Goal: Task Accomplishment & Management: Manage account settings

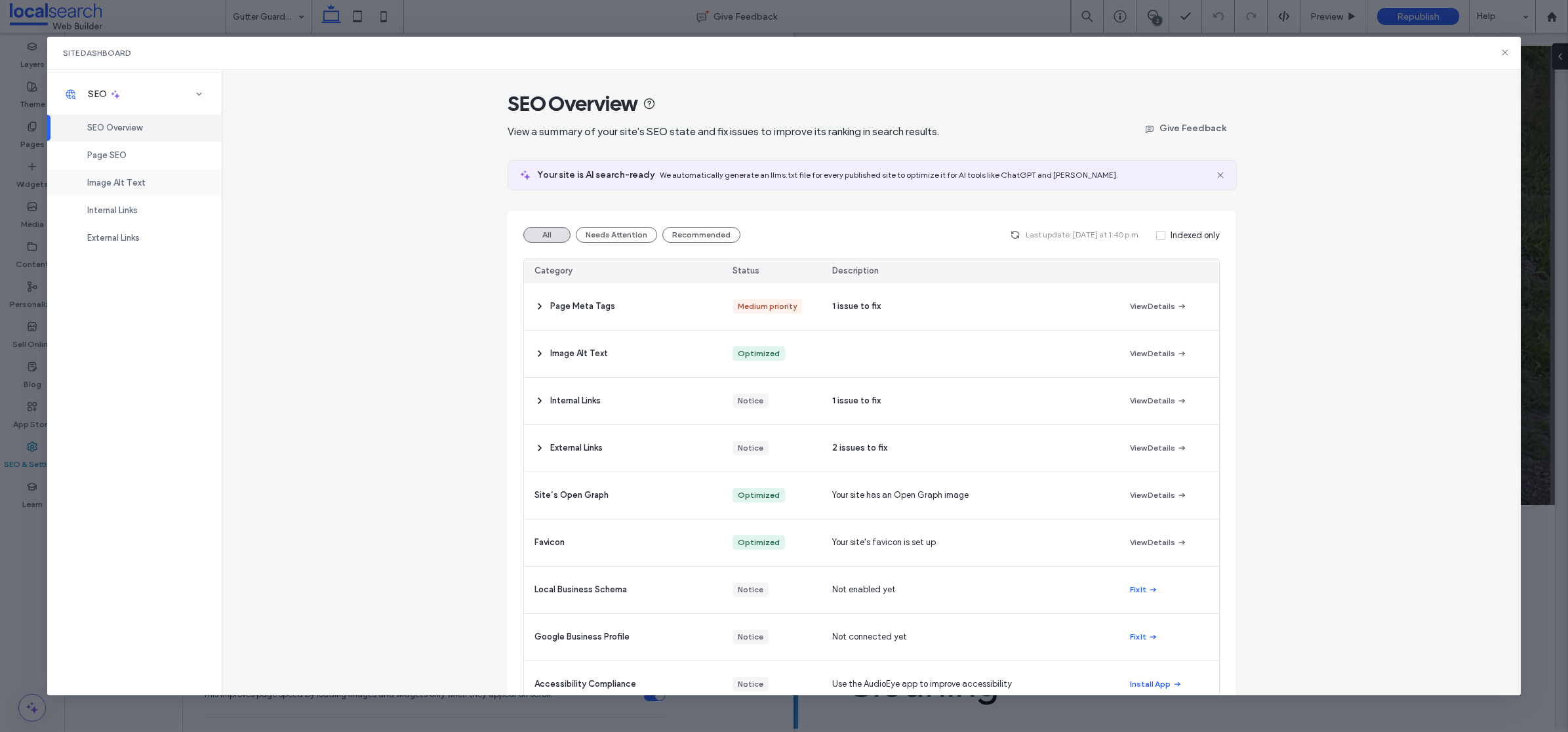
click at [122, 172] on div "Image Alt Text" at bounding box center [134, 183] width 174 height 28
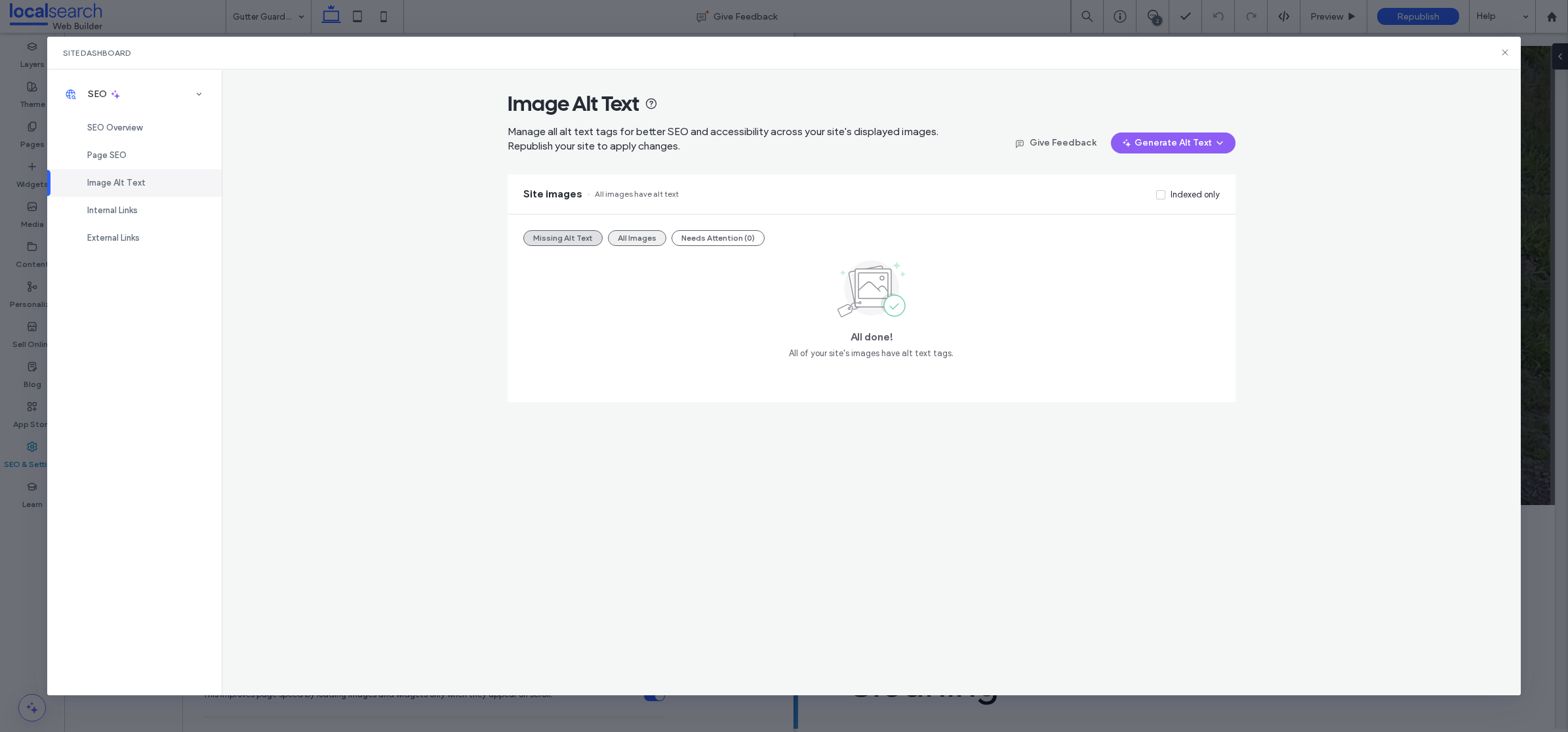
click at [635, 241] on button "All Images" at bounding box center [637, 238] width 59 height 16
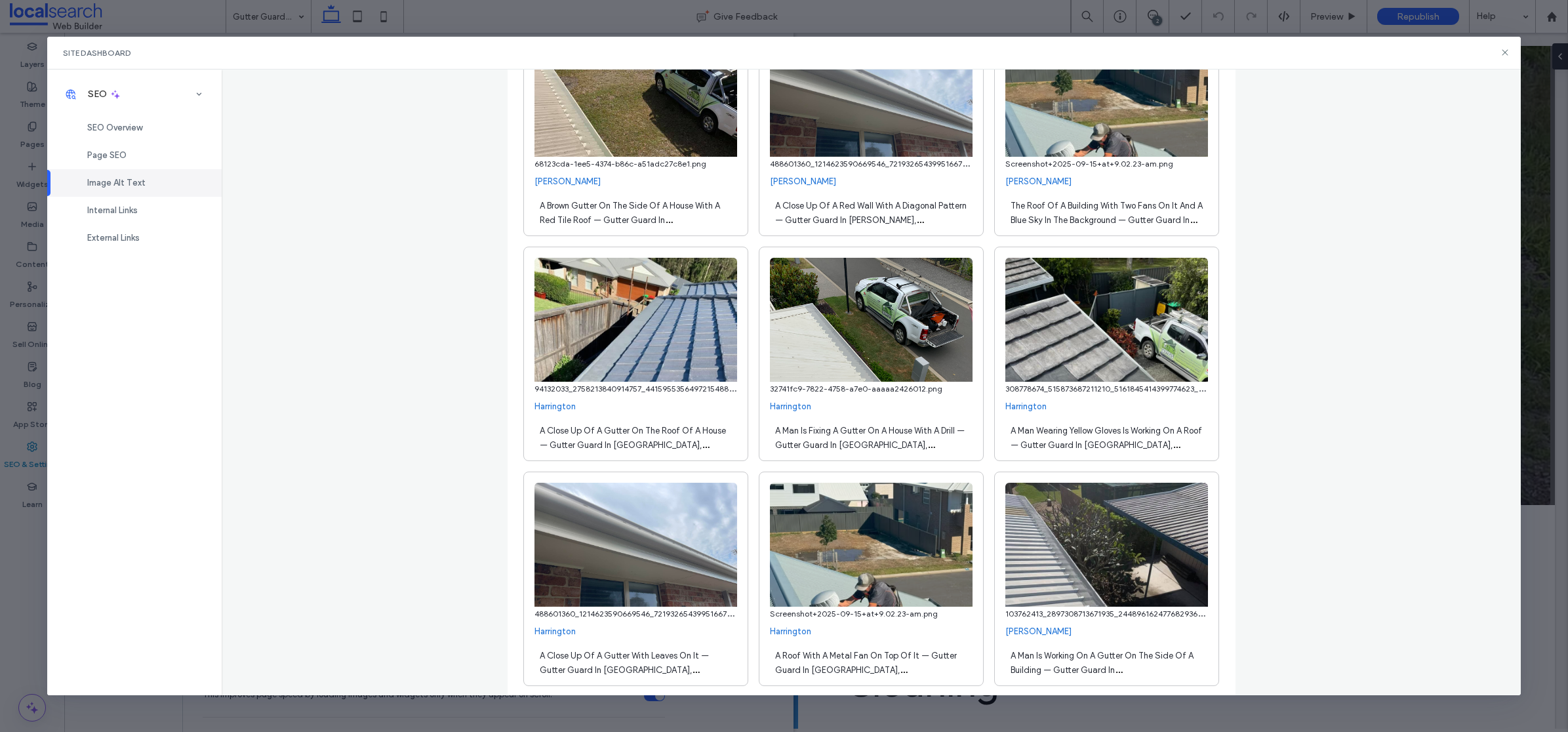
scroll to position [713, 0]
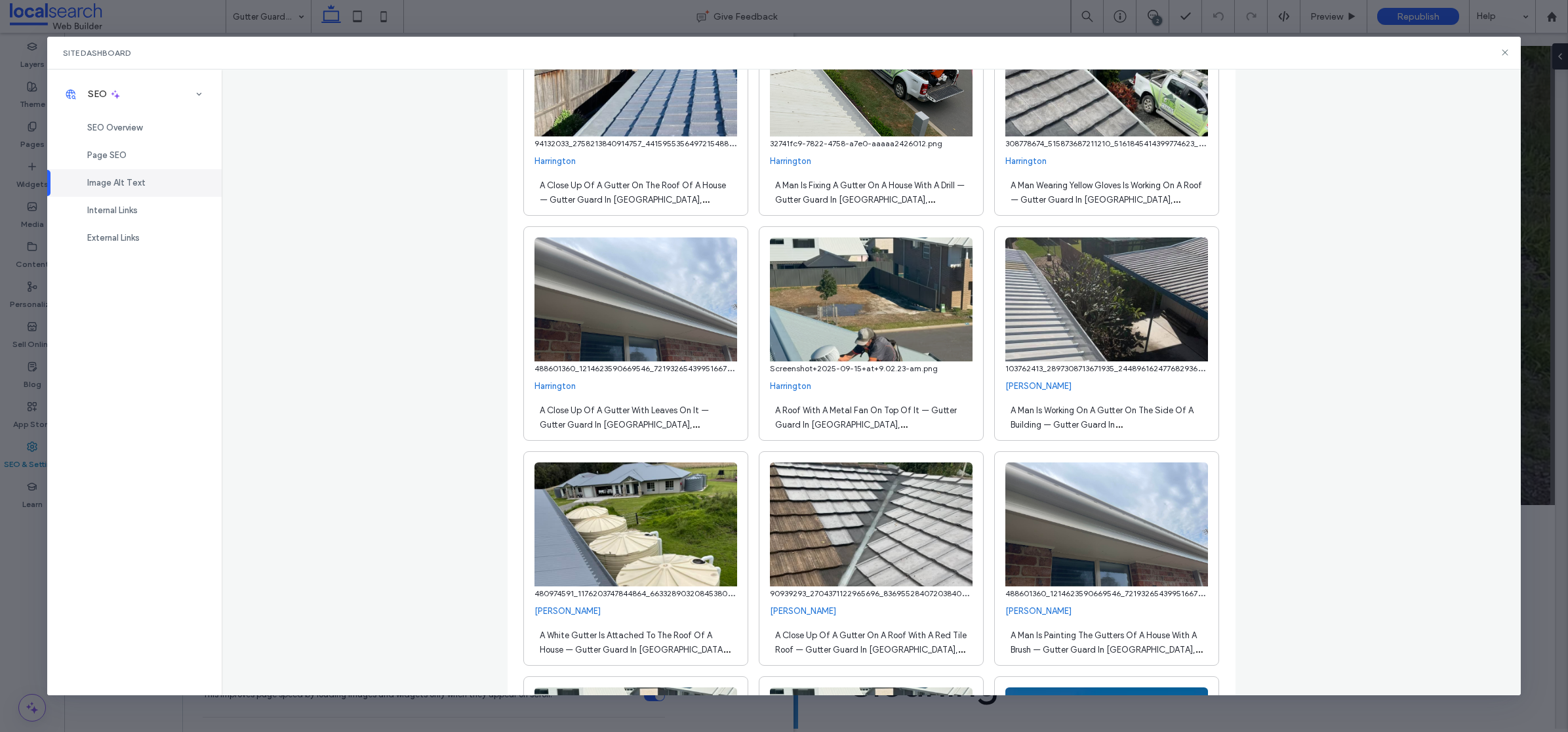
click at [1389, 185] on div "**********" at bounding box center [871, 382] width 1300 height 626
click at [1499, 52] on div "Site Dashboard" at bounding box center [784, 53] width 1474 height 33
click at [1504, 54] on use at bounding box center [1505, 53] width 6 height 6
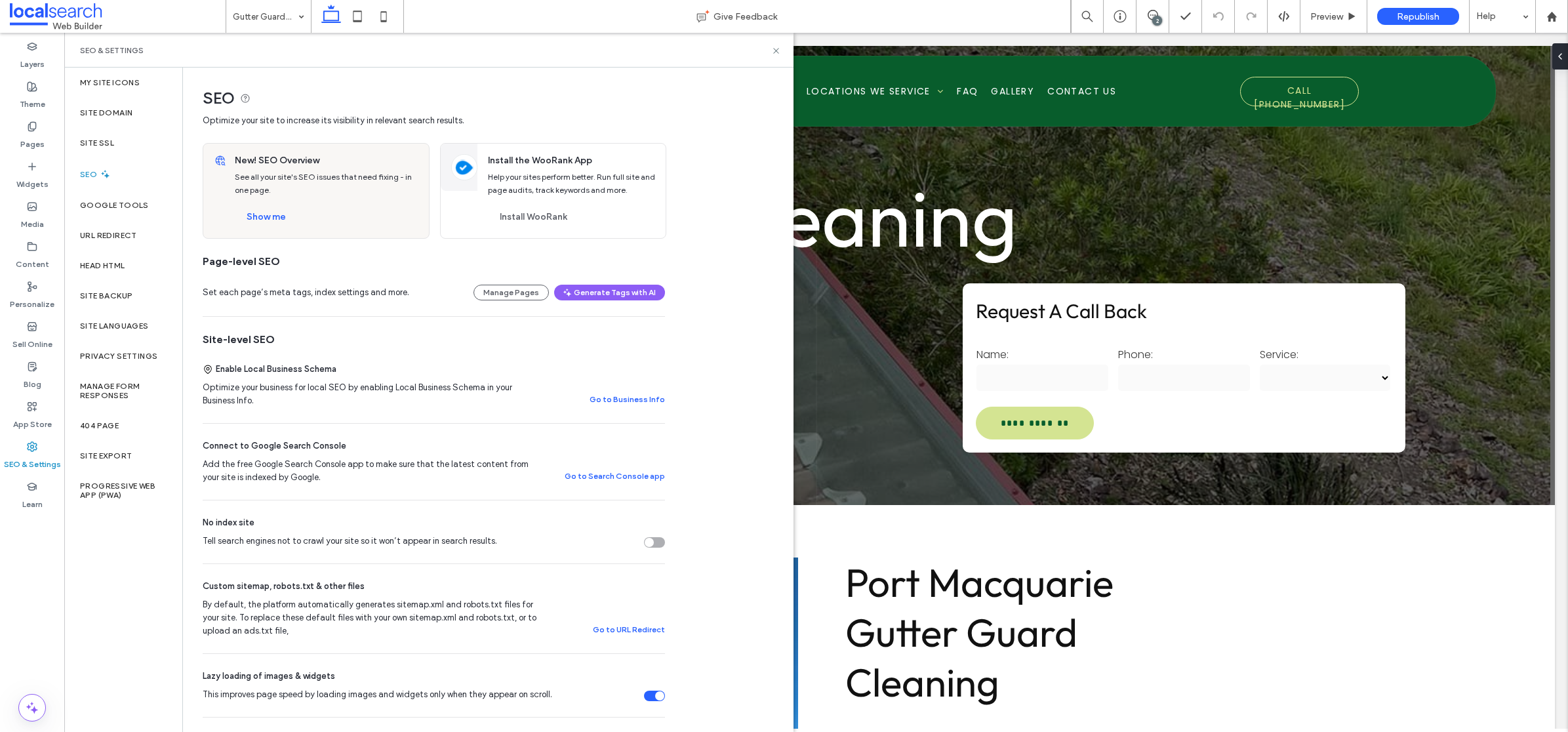
click at [153, 670] on div "My Site Icons Site Domain Site SSL SEO Google Tools URL Redirect Head HTML Site…" at bounding box center [123, 400] width 118 height 665
click at [760, 457] on div "SEO Optimize your site to increase its visibility in relevant search results. N…" at bounding box center [488, 644] width 609 height 1153
click at [734, 428] on div "SEO Optimize your site to increase its visibility in relevant search results. N…" at bounding box center [488, 644] width 609 height 1153
click at [766, 53] on div "SEO & Settings" at bounding box center [429, 51] width 698 height 11
click at [771, 53] on icon at bounding box center [776, 51] width 10 height 10
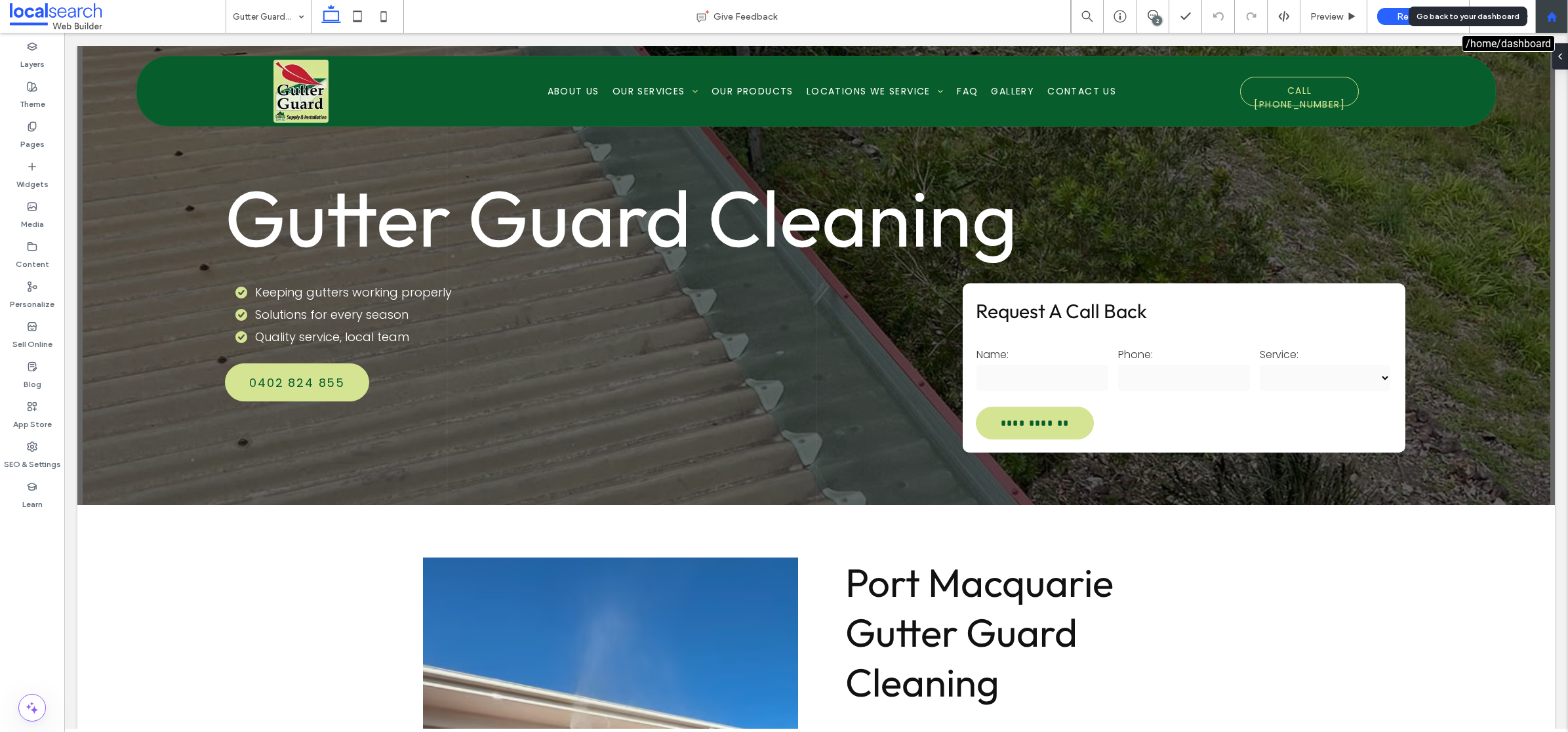
drag, startPoint x: 1554, startPoint y: 11, endPoint x: 1546, endPoint y: 12, distance: 8.1
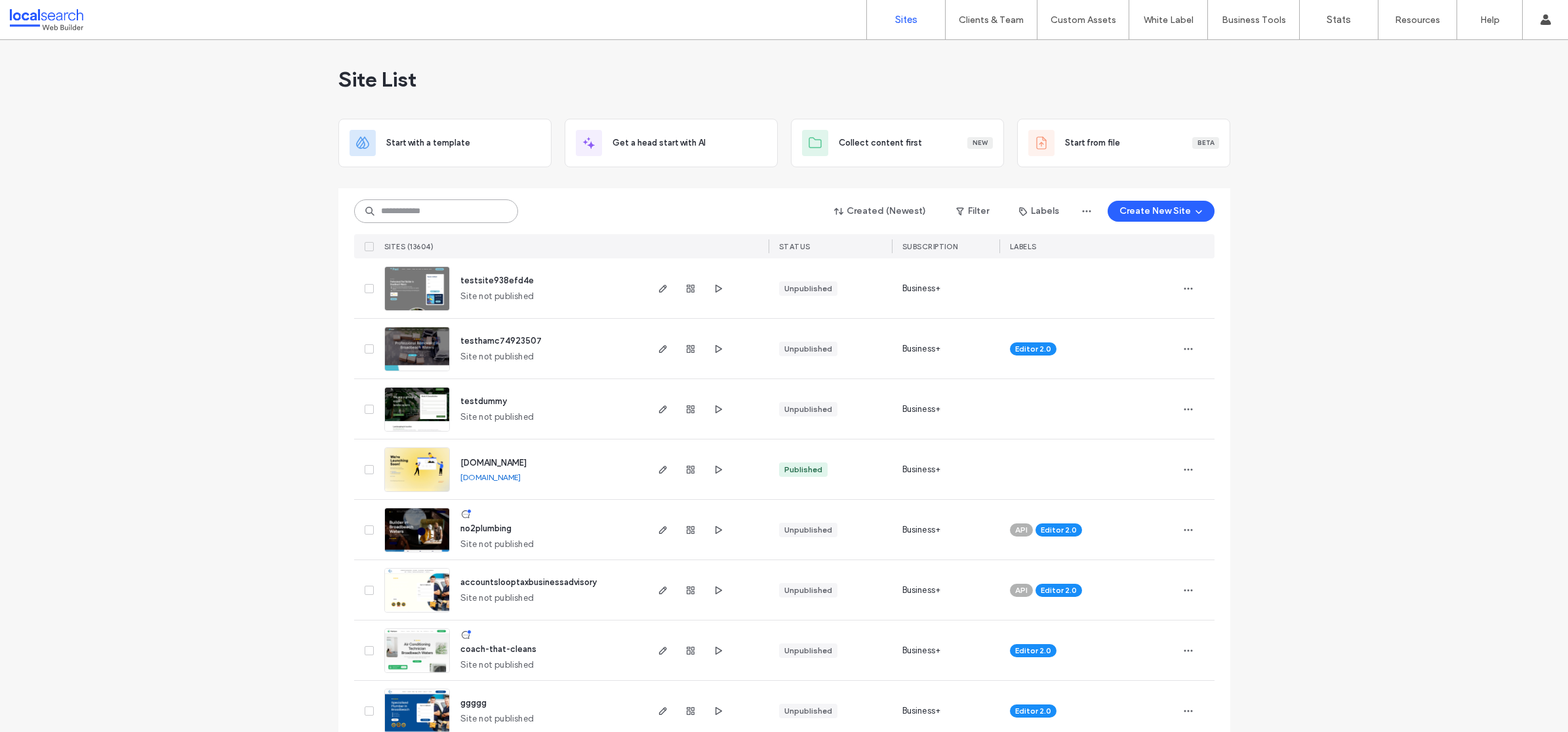
click at [417, 210] on input at bounding box center [436, 211] width 164 height 24
paste input "**********"
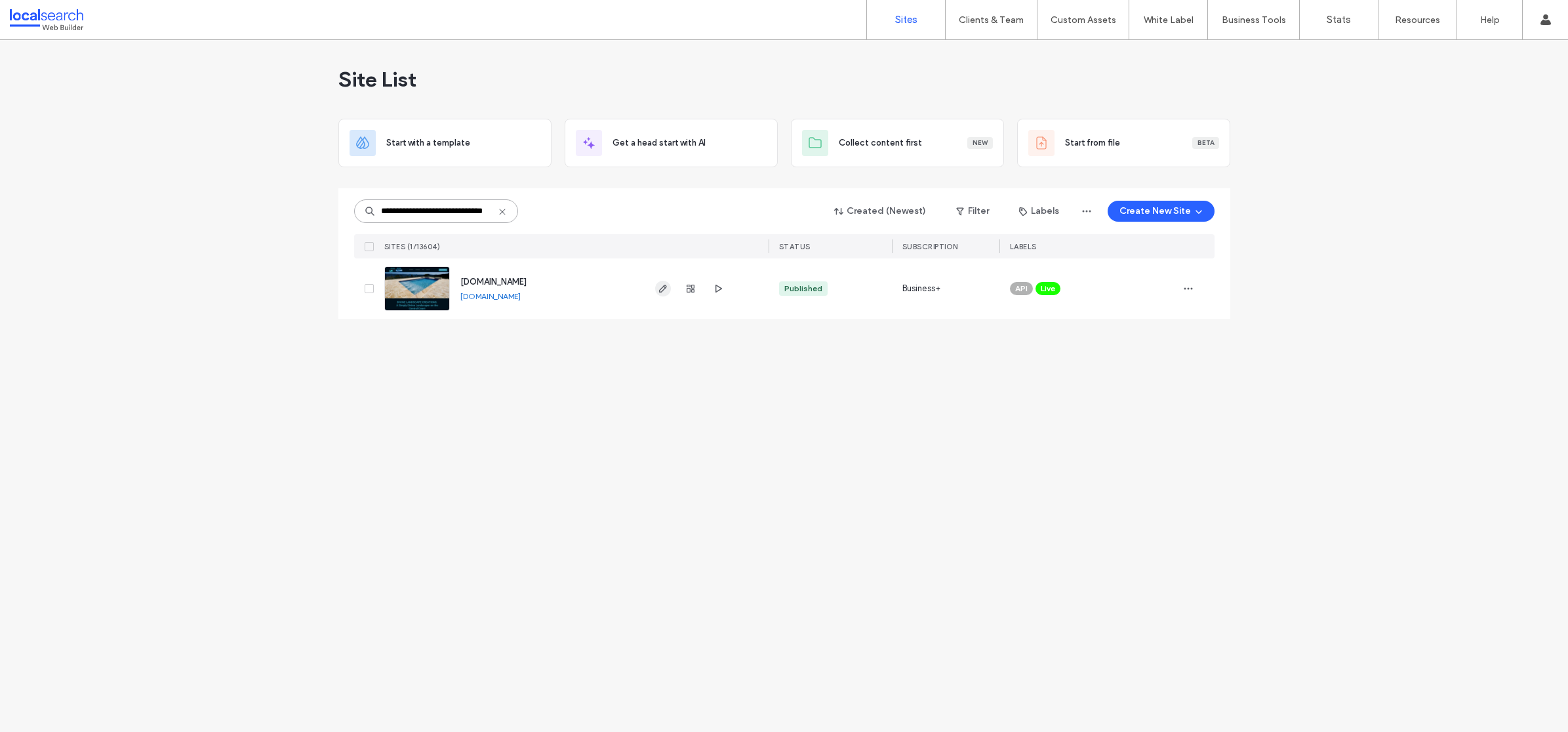
type input "**********"
drag, startPoint x: 658, startPoint y: 290, endPoint x: 644, endPoint y: 285, distance: 14.9
click at [501, 214] on icon at bounding box center [502, 211] width 11 height 11
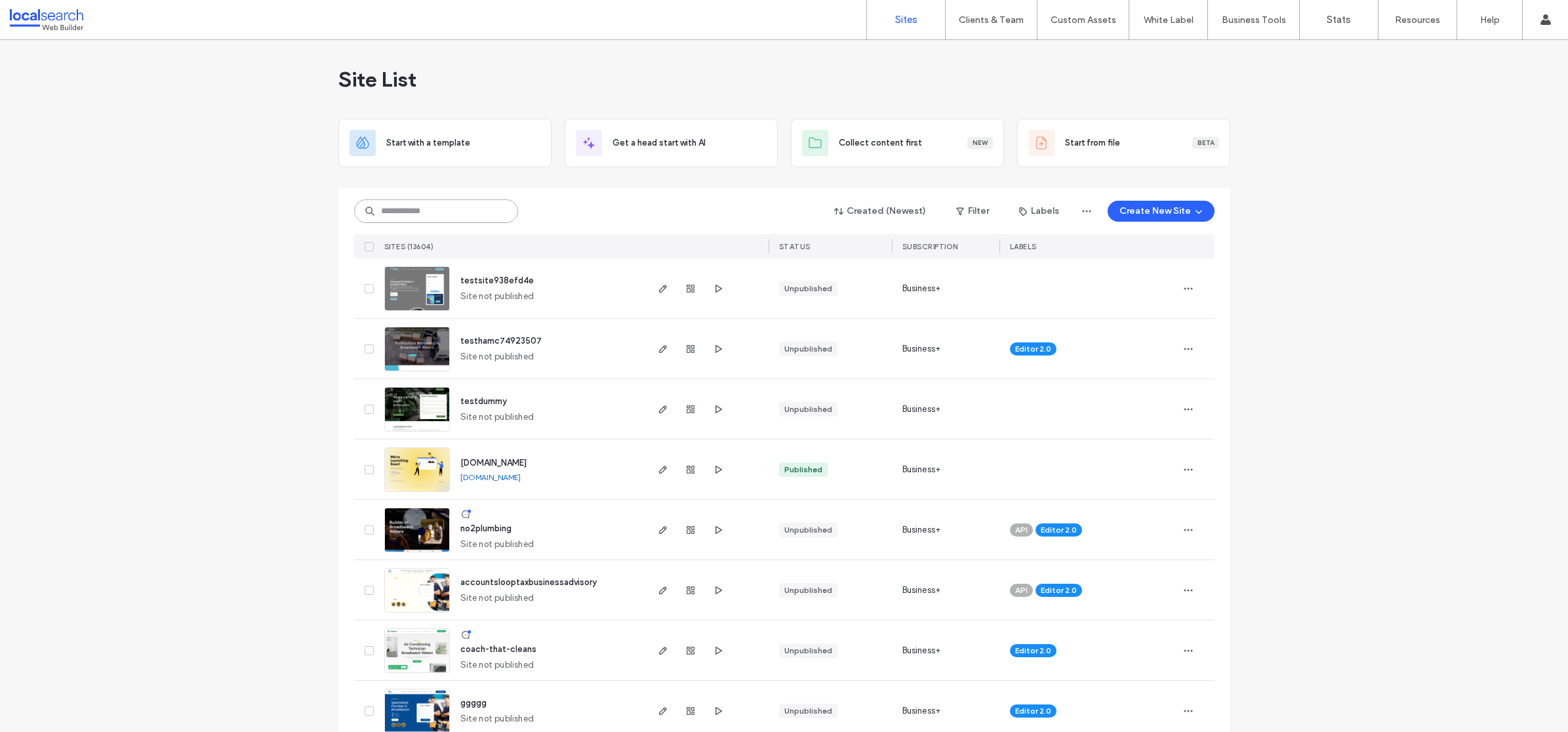
click at [452, 211] on input at bounding box center [436, 211] width 164 height 24
paste input "********"
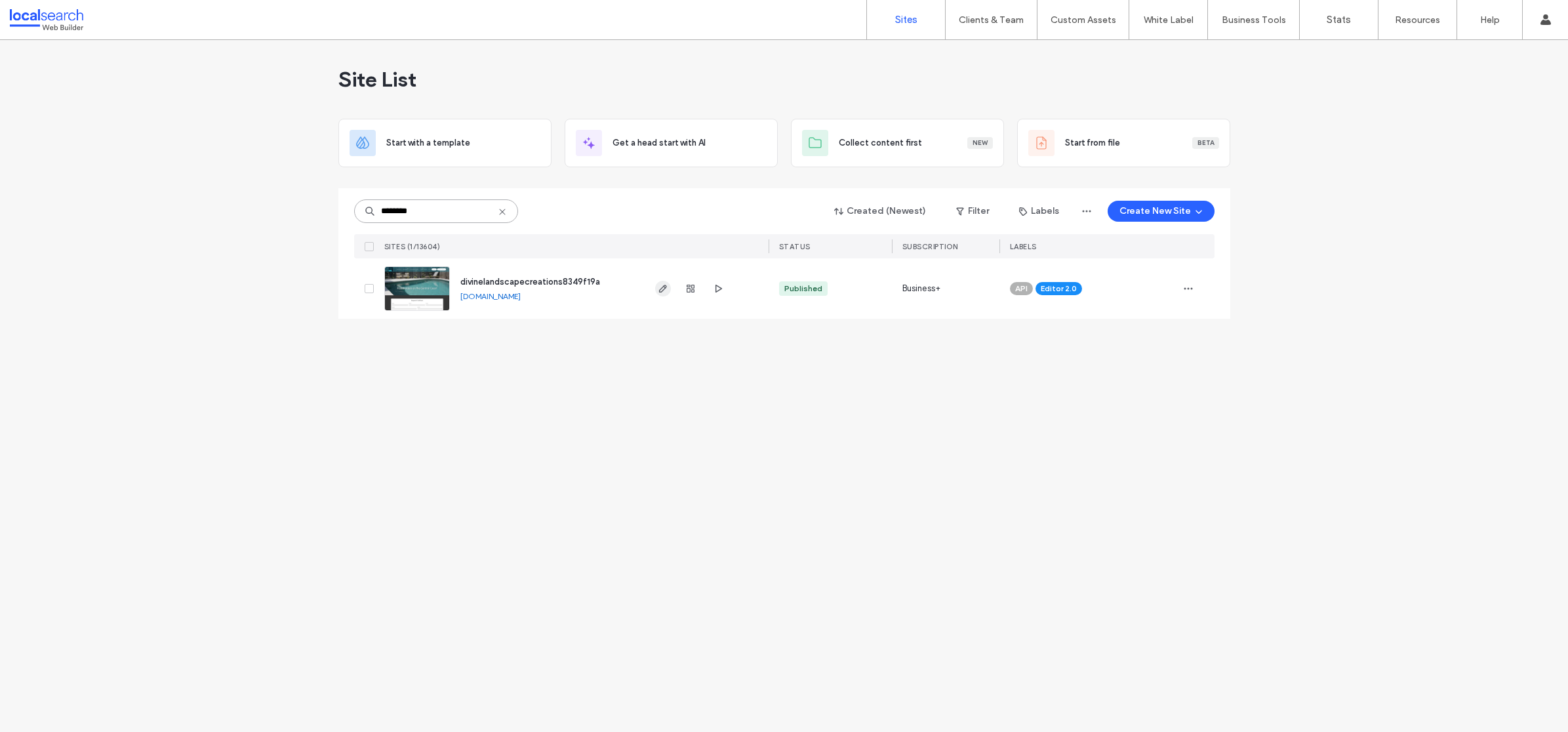
type input "********"
drag, startPoint x: 661, startPoint y: 287, endPoint x: 661, endPoint y: 274, distance: 13.0
click at [661, 287] on use "button" at bounding box center [662, 288] width 8 height 8
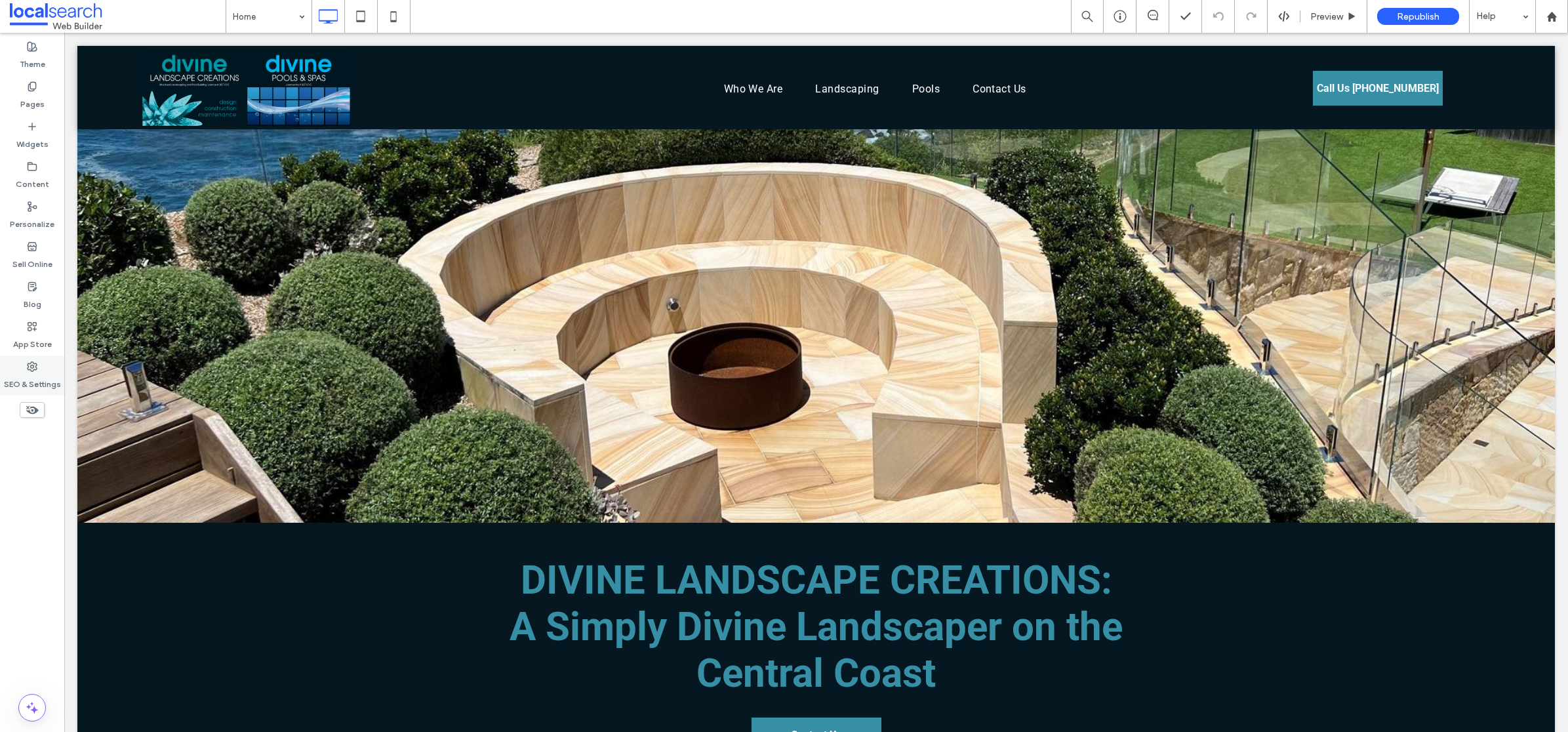
click at [55, 363] on div "SEO & Settings" at bounding box center [32, 375] width 64 height 40
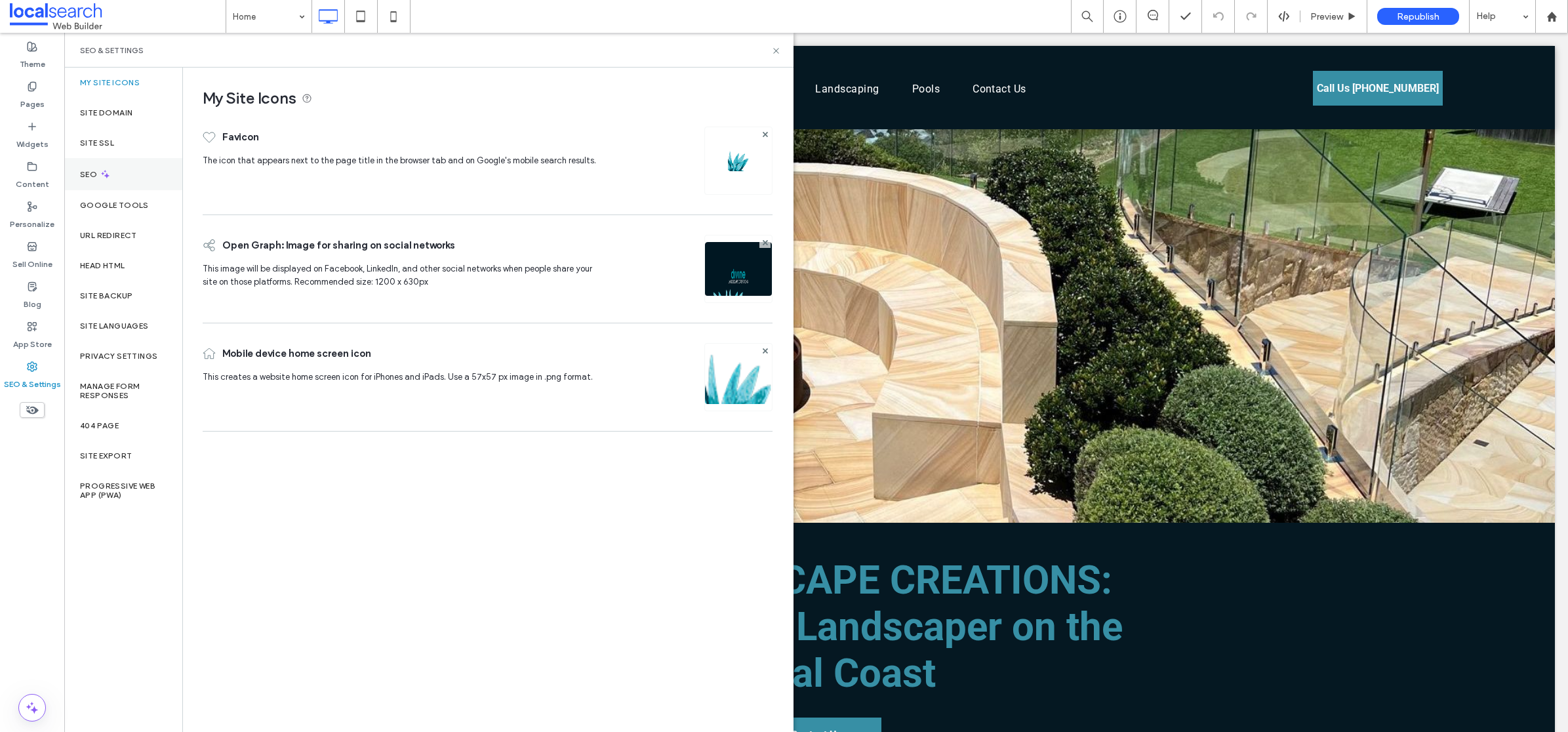
click at [129, 159] on div "SEO" at bounding box center [123, 174] width 118 height 32
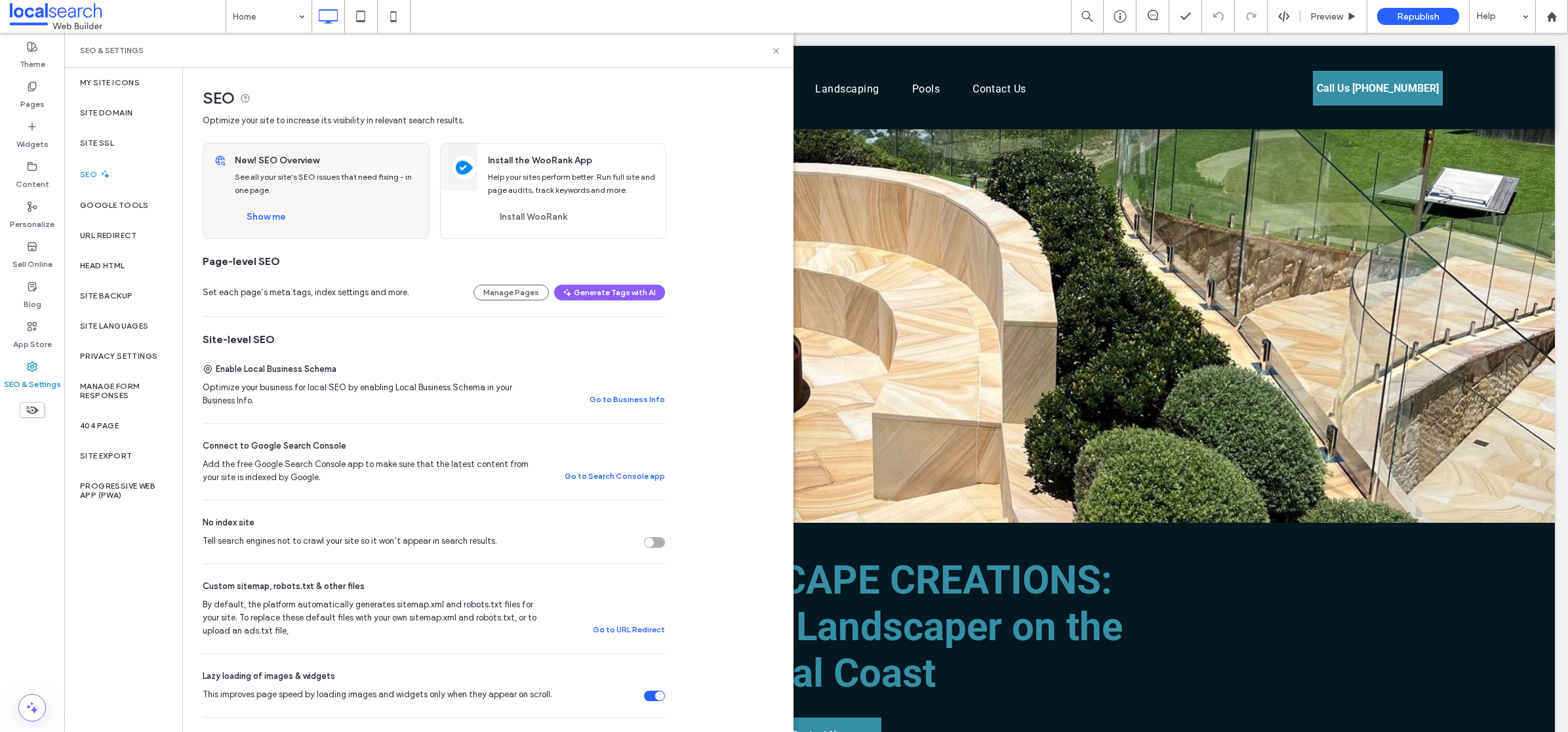
click at [654, 543] on div "Tell search engines not to crawl your site so it won’t appear in search results." at bounding box center [654, 542] width 21 height 11
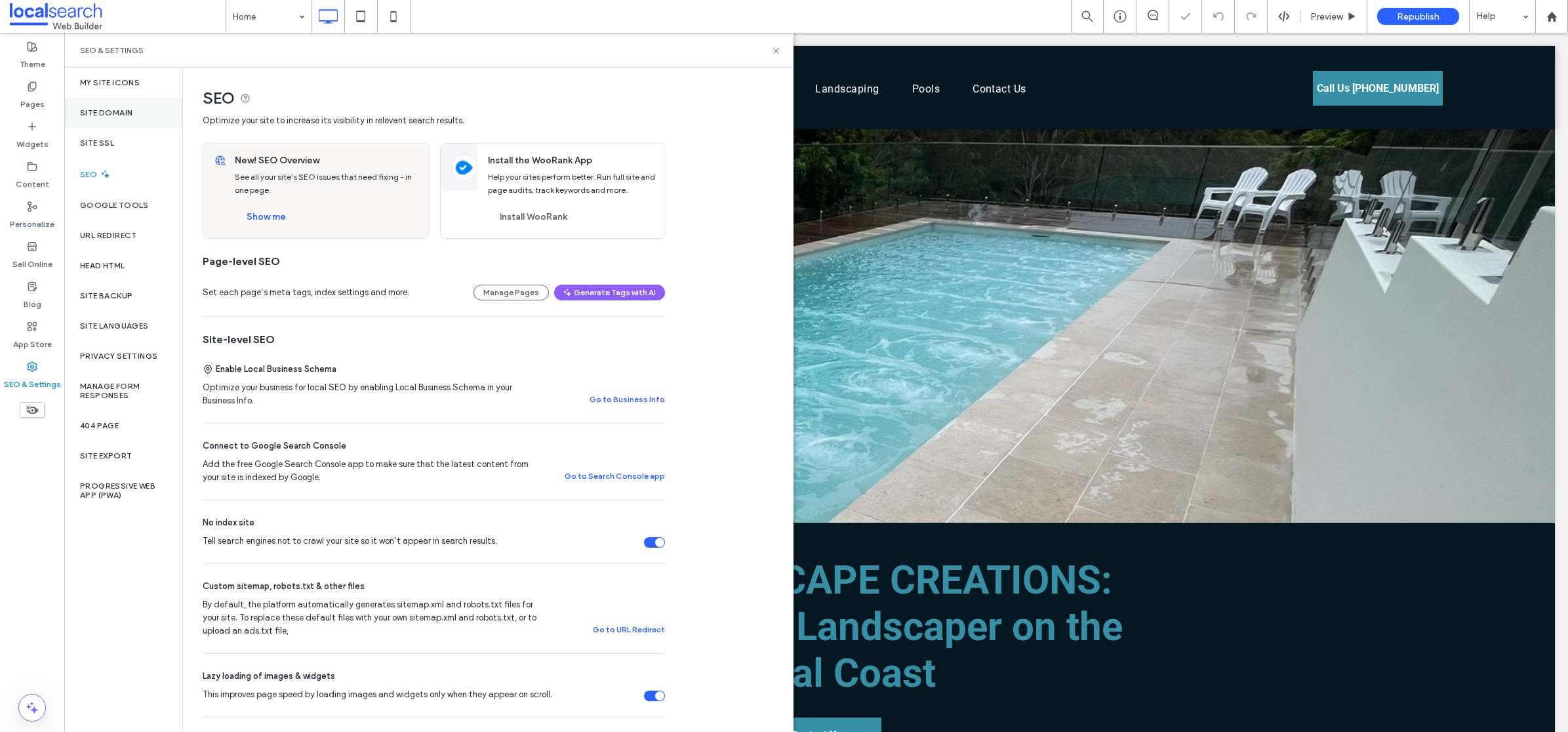
click at [124, 116] on label "Site Domain" at bounding box center [106, 113] width 53 height 9
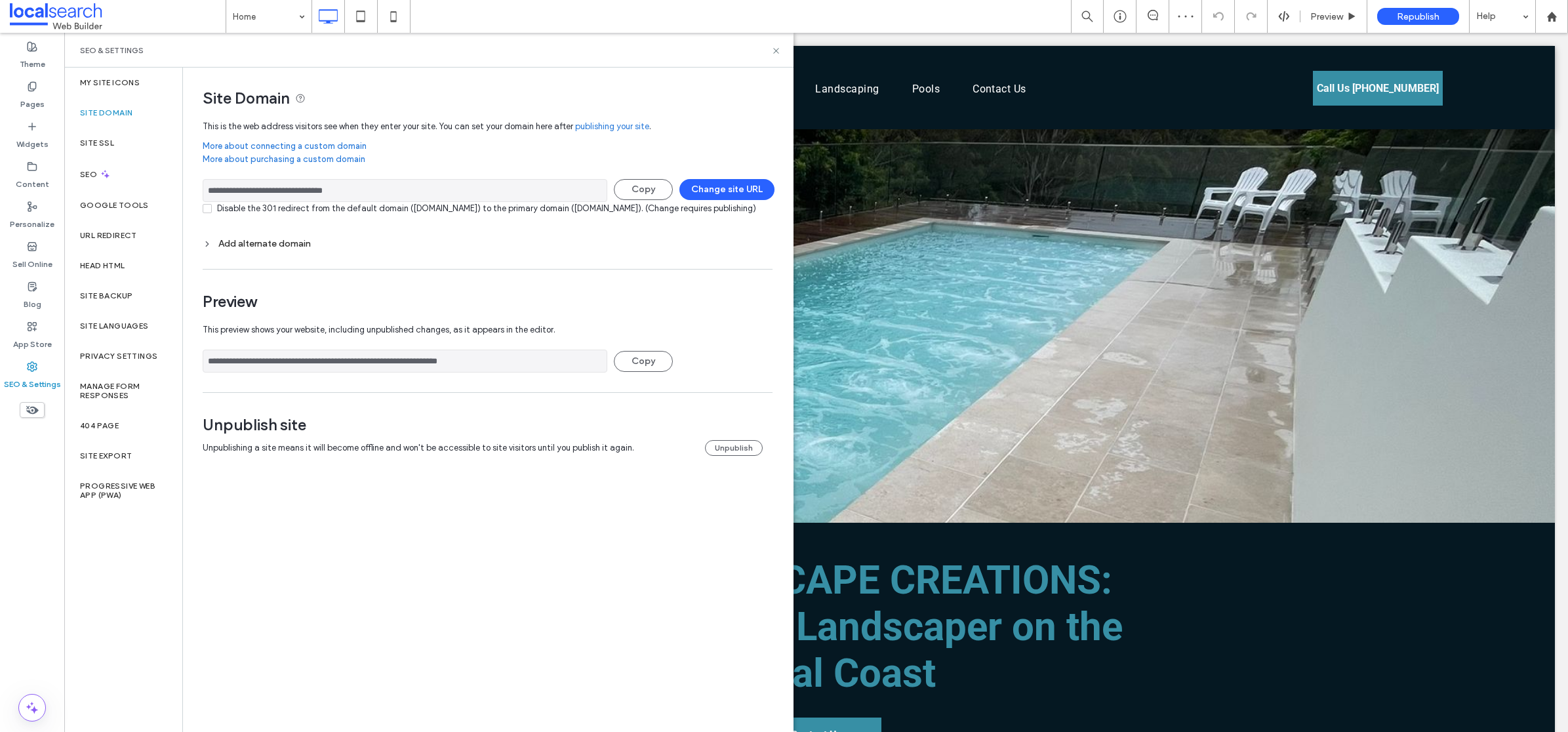
click at [267, 249] on div "Add alternate domain" at bounding box center [488, 243] width 570 height 11
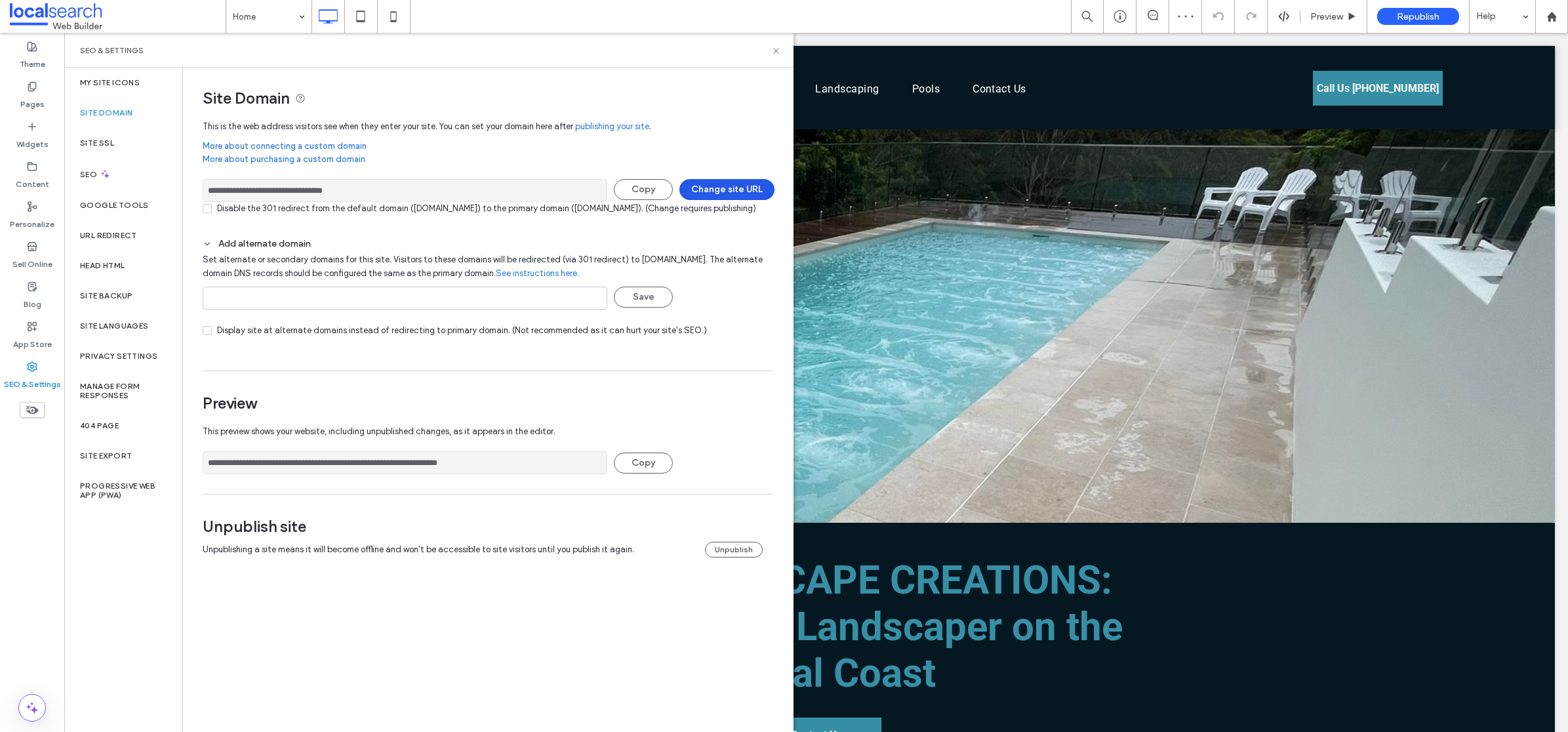
click at [732, 188] on button "Change site URL" at bounding box center [726, 189] width 95 height 21
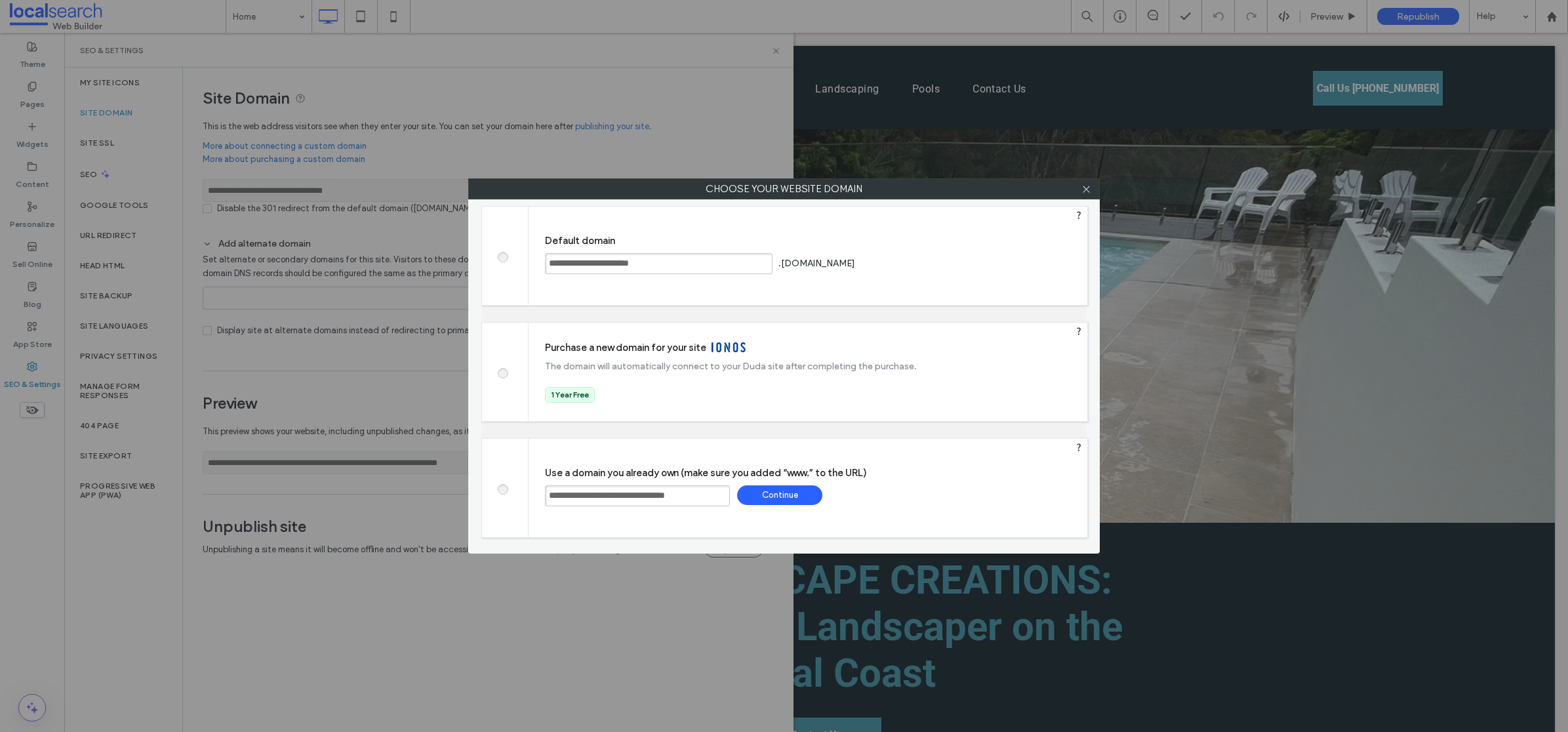
click at [711, 494] on input "**********" at bounding box center [637, 496] width 185 height 21
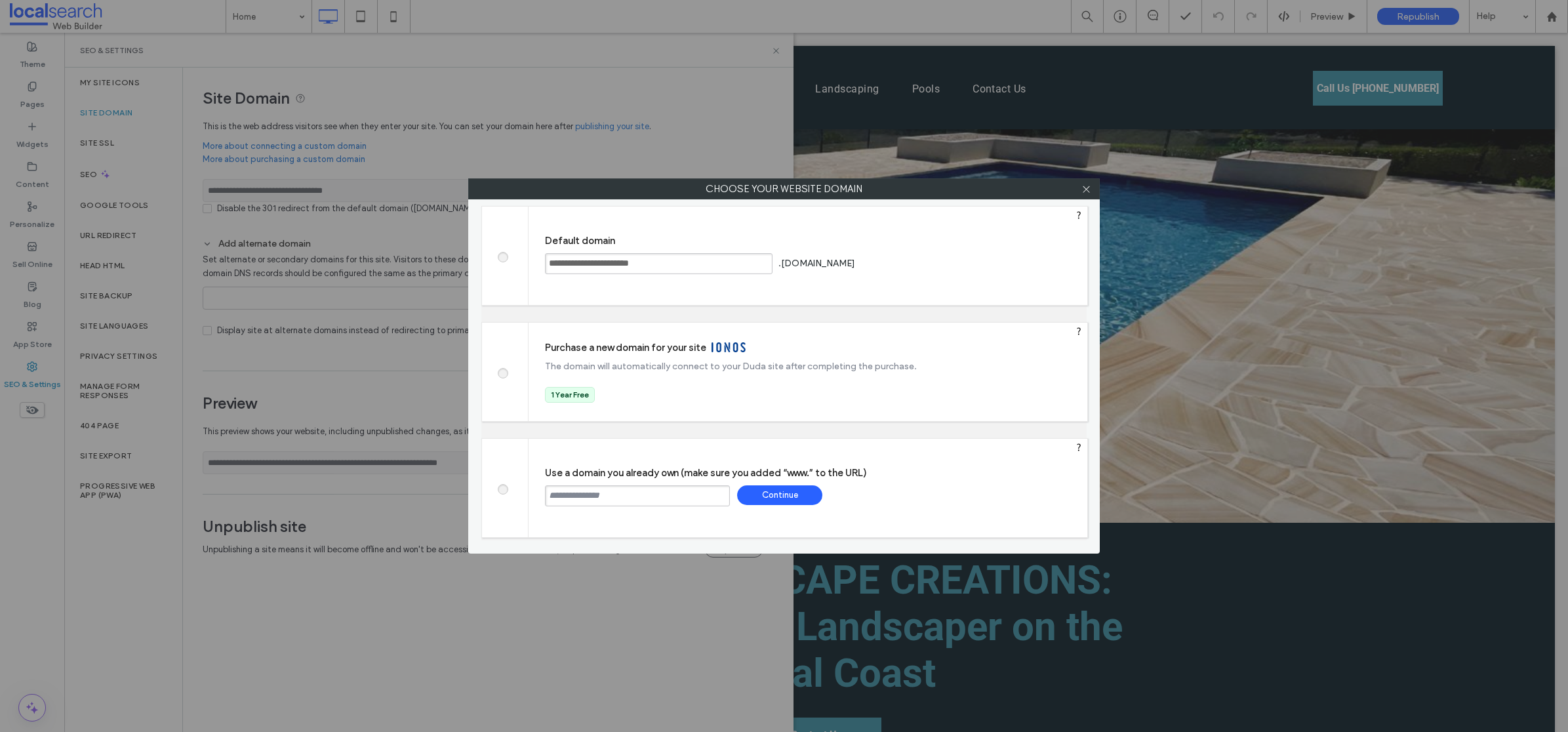
click at [502, 257] on span at bounding box center [502, 256] width 0 height 10
click at [950, 259] on div "Save" at bounding box center [907, 263] width 85 height 20
type input "**********"
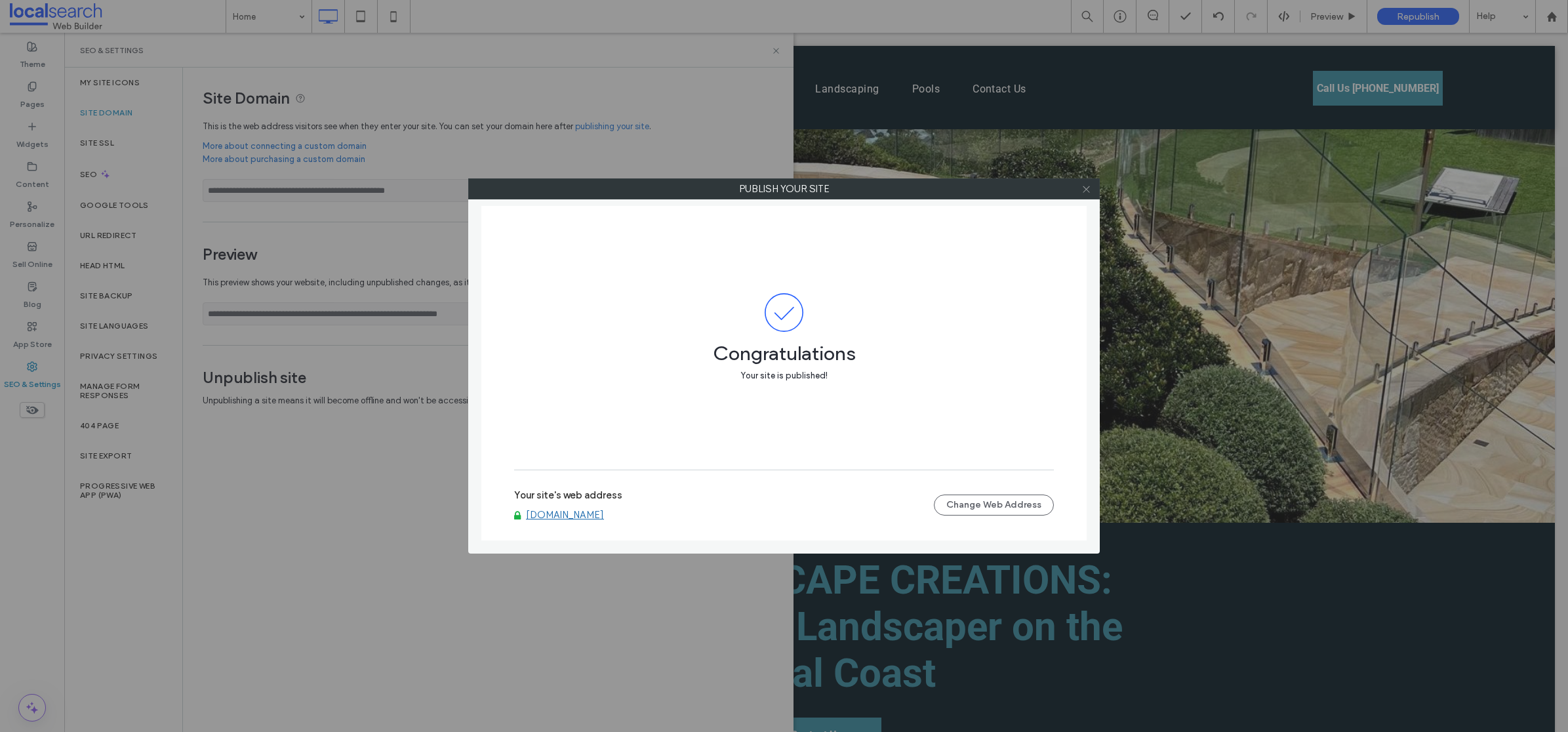
click at [1090, 195] on span at bounding box center [1087, 188] width 10 height 20
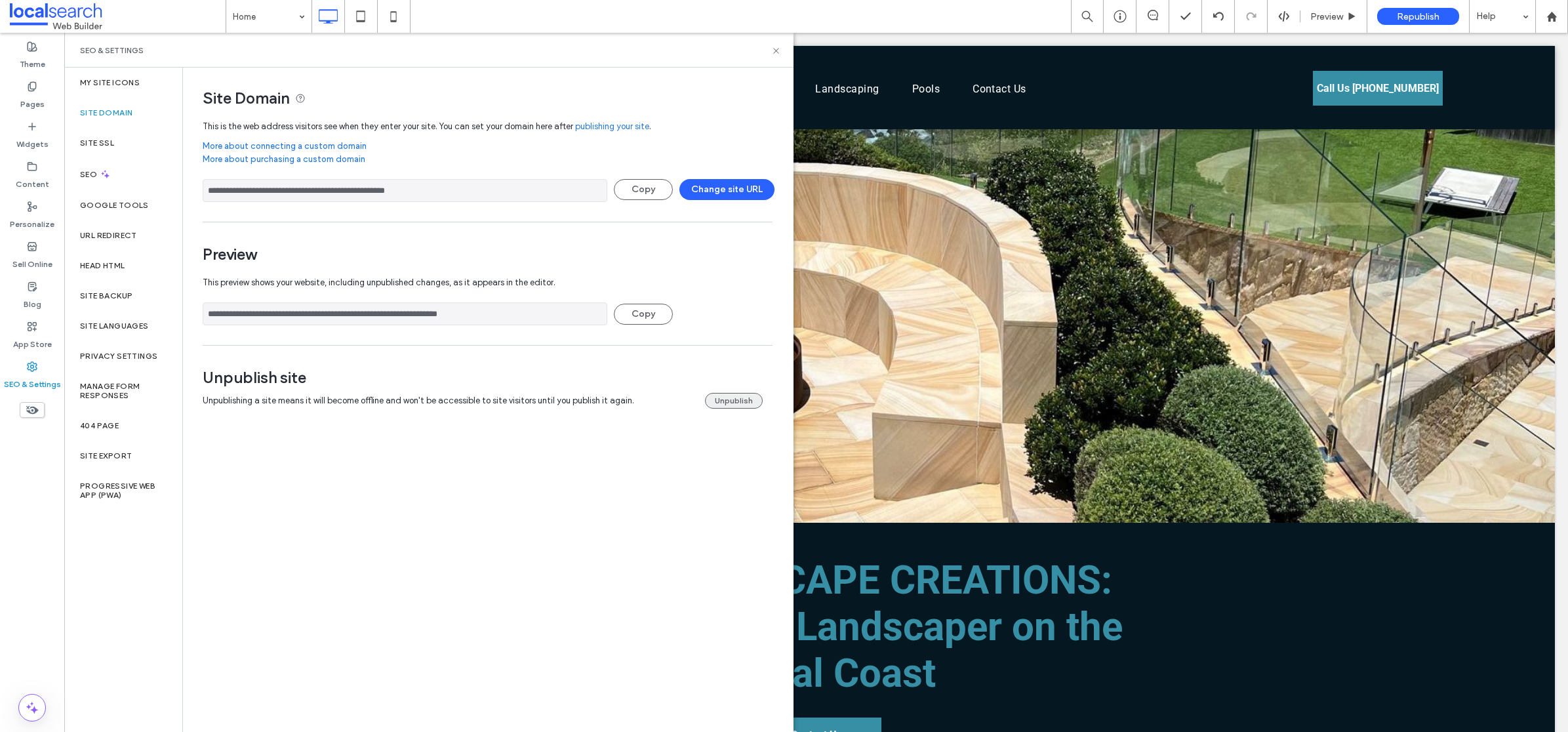
click at [745, 405] on button "Unpublish" at bounding box center [734, 401] width 58 height 16
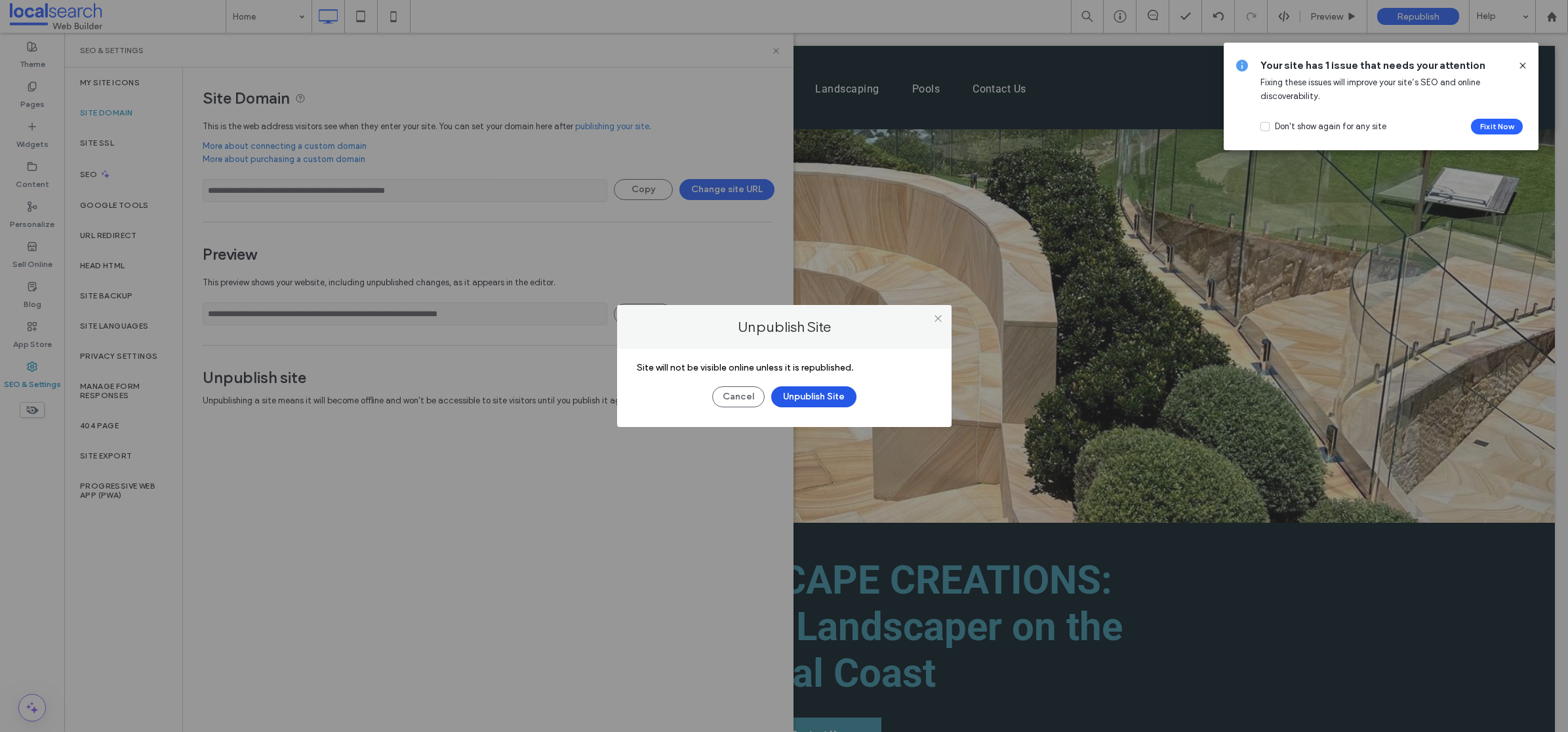
click at [819, 399] on button "Unpublish Site" at bounding box center [814, 397] width 85 height 21
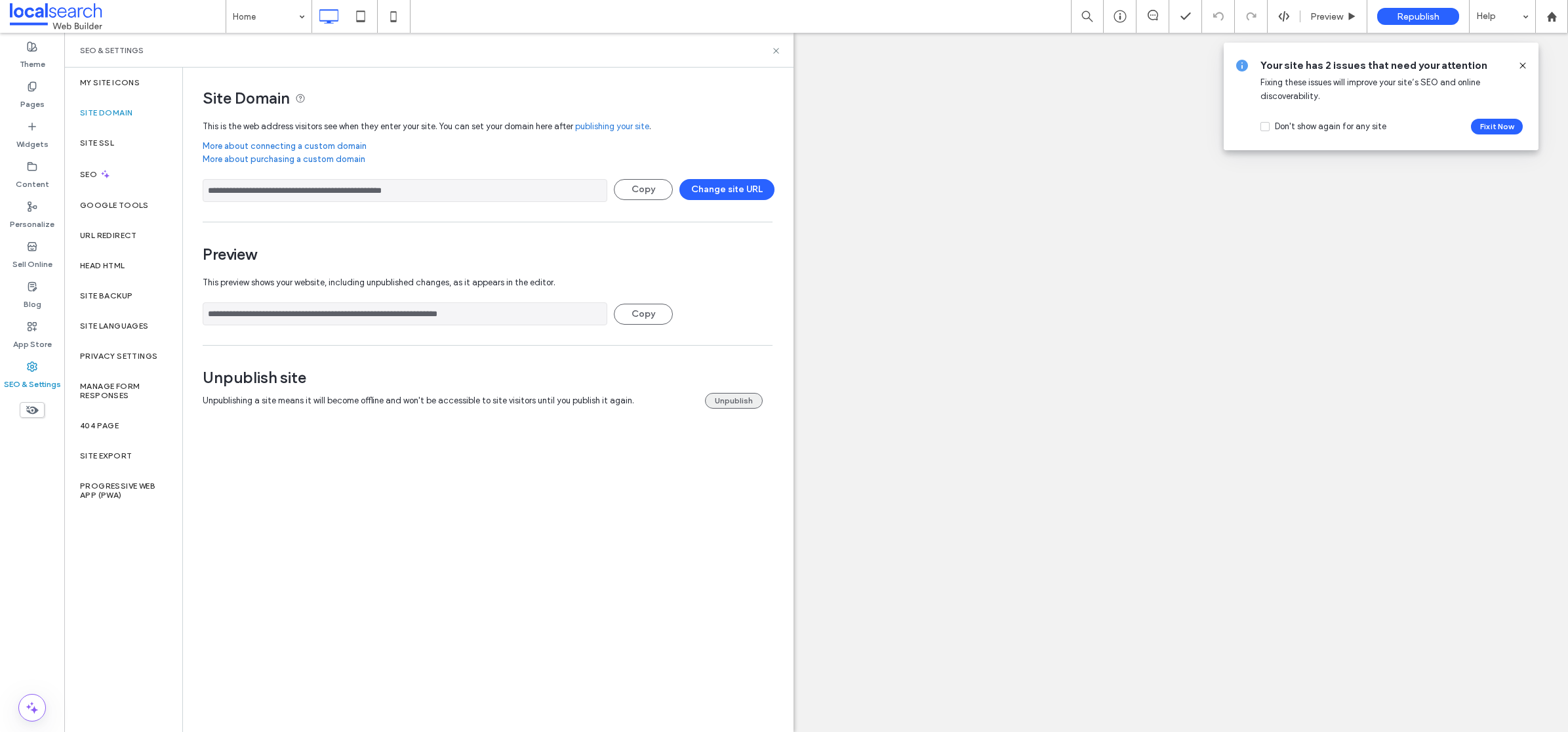
click at [753, 403] on button "Unpublish" at bounding box center [734, 401] width 58 height 16
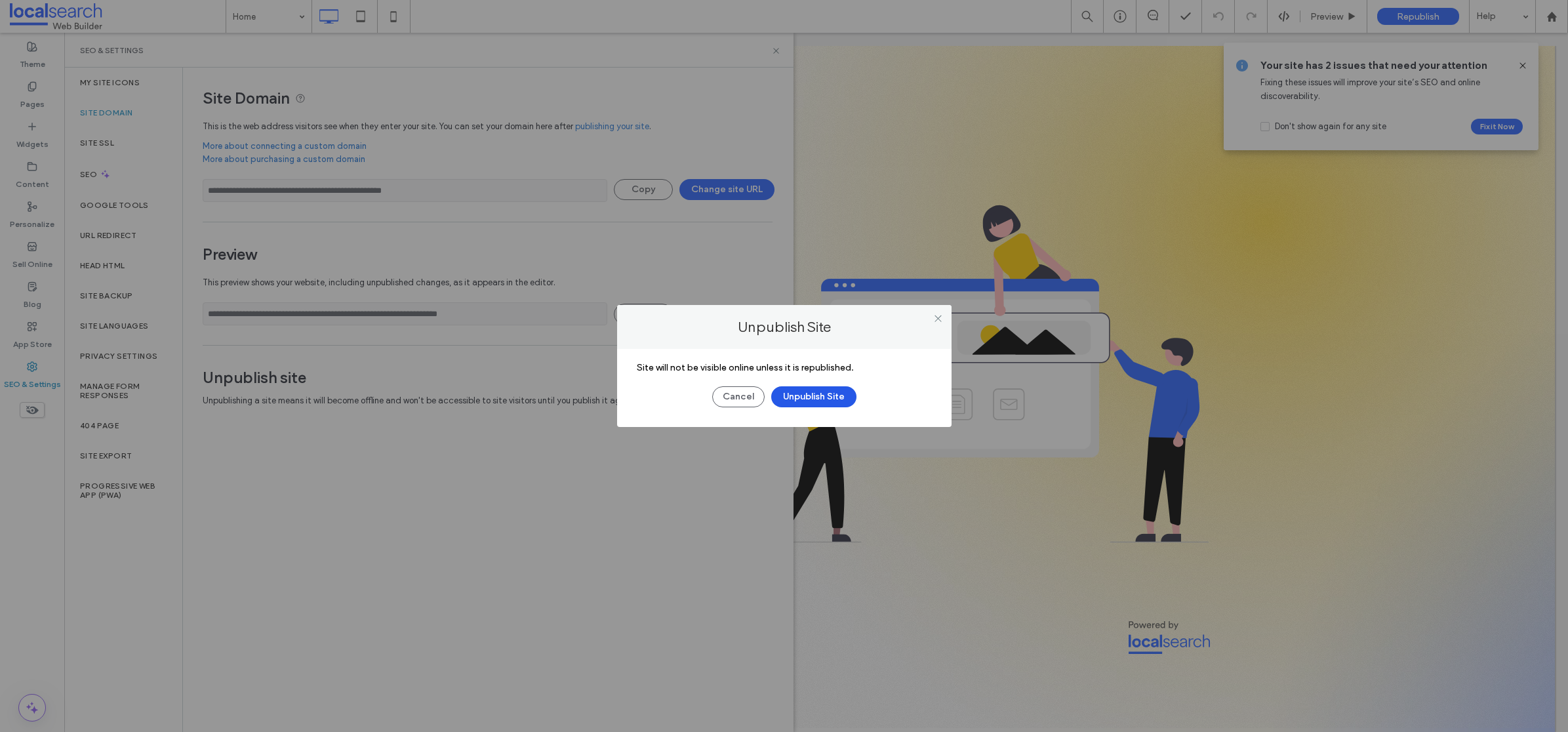
click at [810, 398] on button "Unpublish Site" at bounding box center [814, 397] width 85 height 21
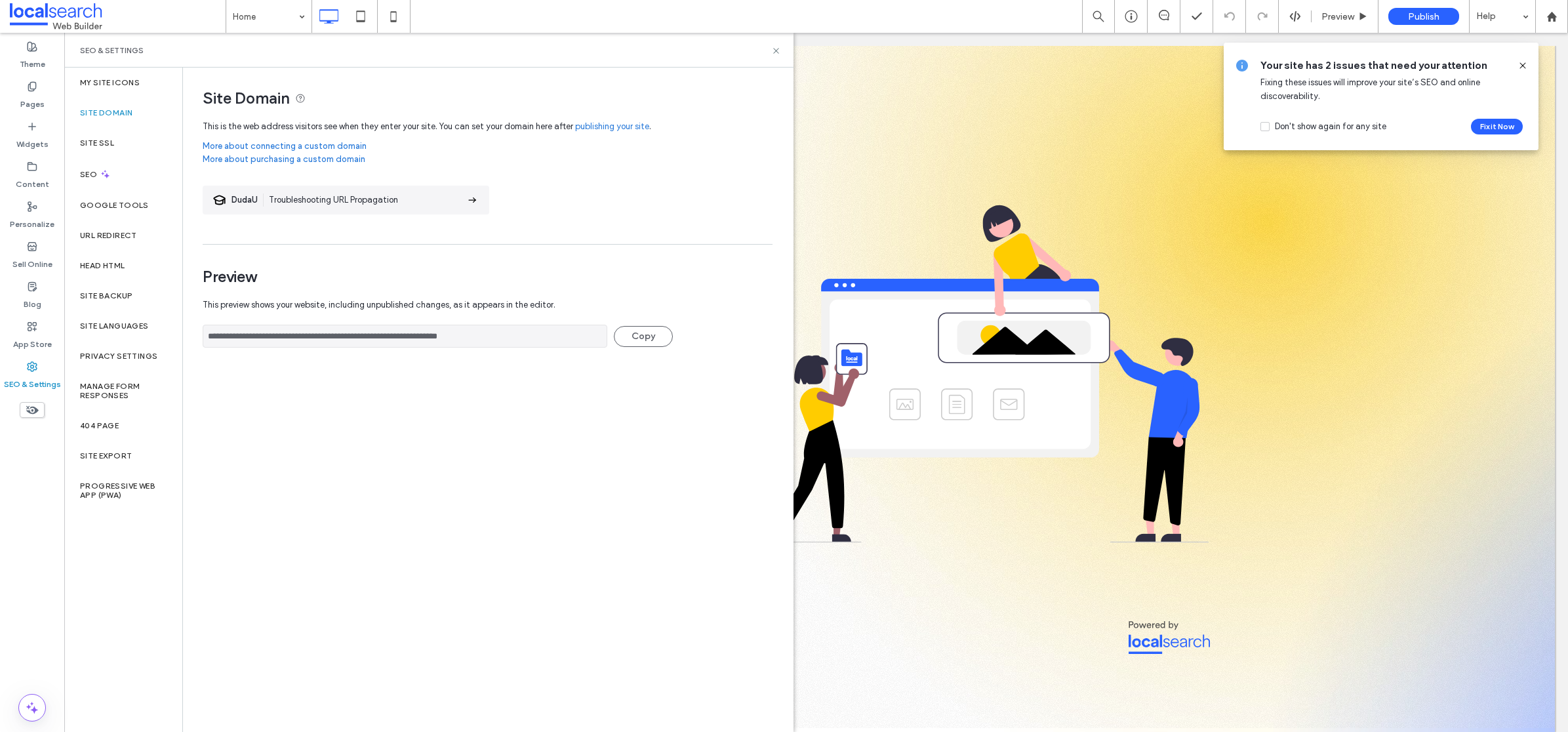
click at [1547, 325] on body "Click To Paste Header Click To Paste We’re Launching Soon! We’ll be launching o…" at bounding box center [816, 389] width 1504 height 712
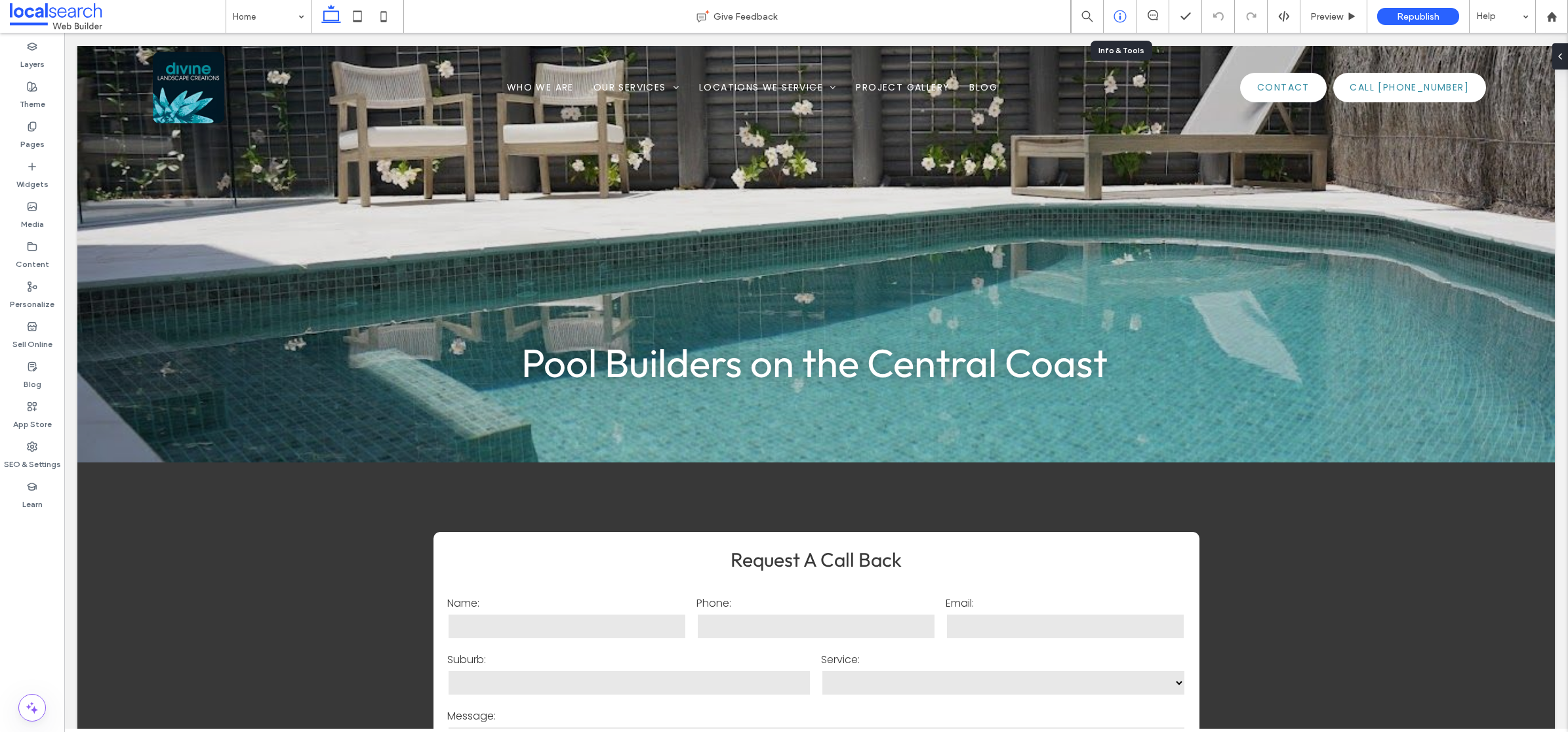
click at [1118, 14] on icon at bounding box center [1120, 17] width 13 height 13
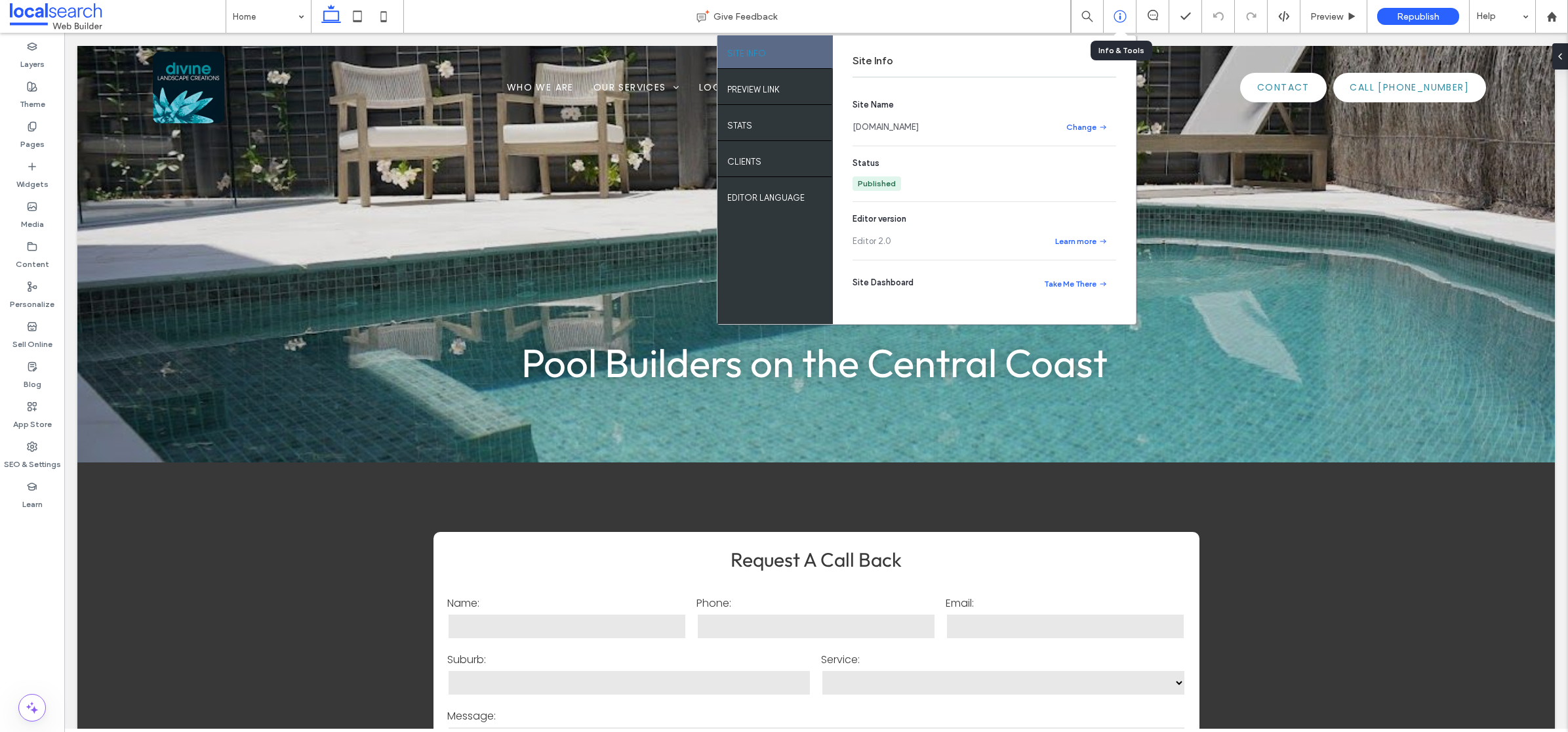
click at [1119, 14] on icon at bounding box center [1120, 17] width 13 height 13
click at [32, 455] on label "SEO & Settings" at bounding box center [32, 460] width 57 height 18
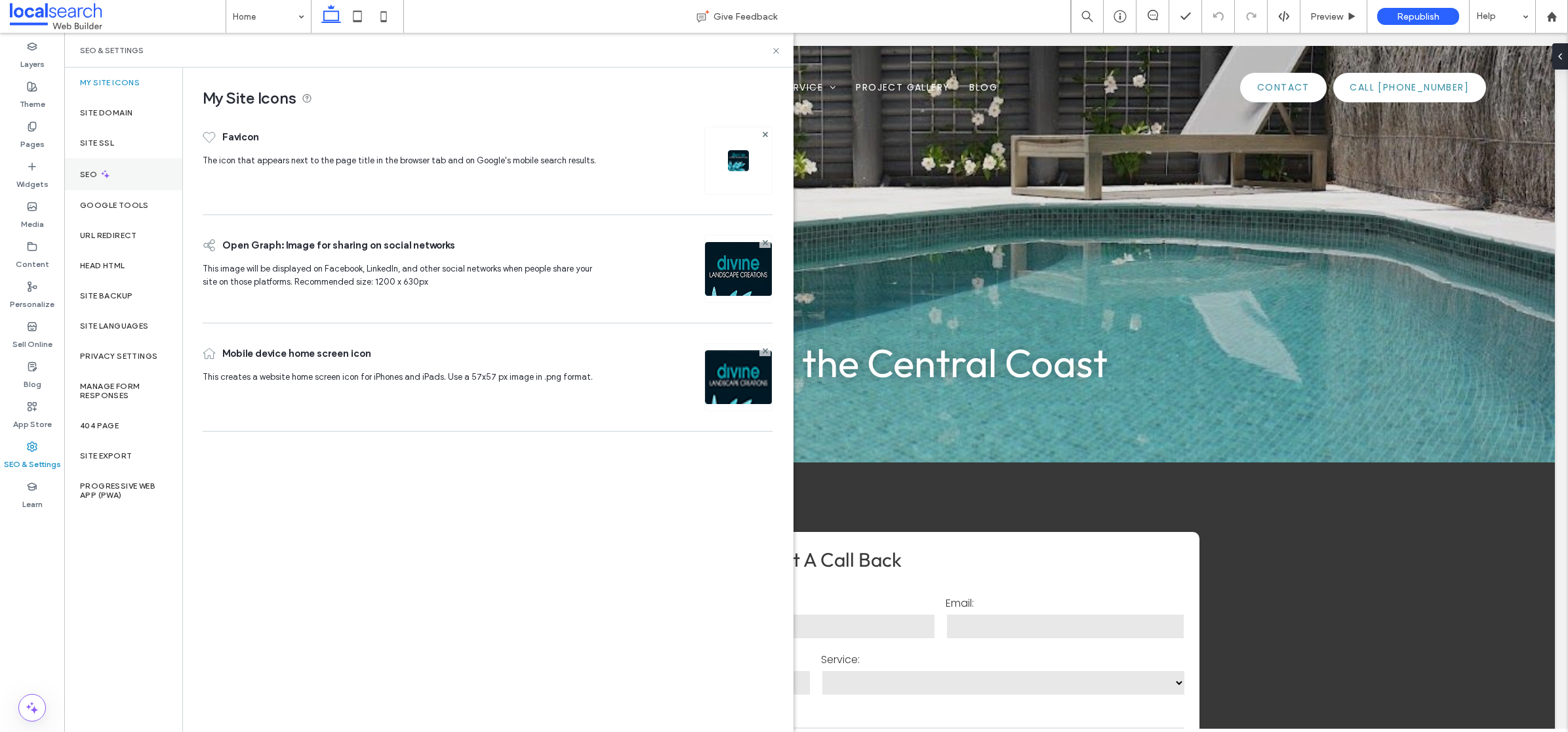
click at [110, 174] on icon at bounding box center [105, 174] width 11 height 11
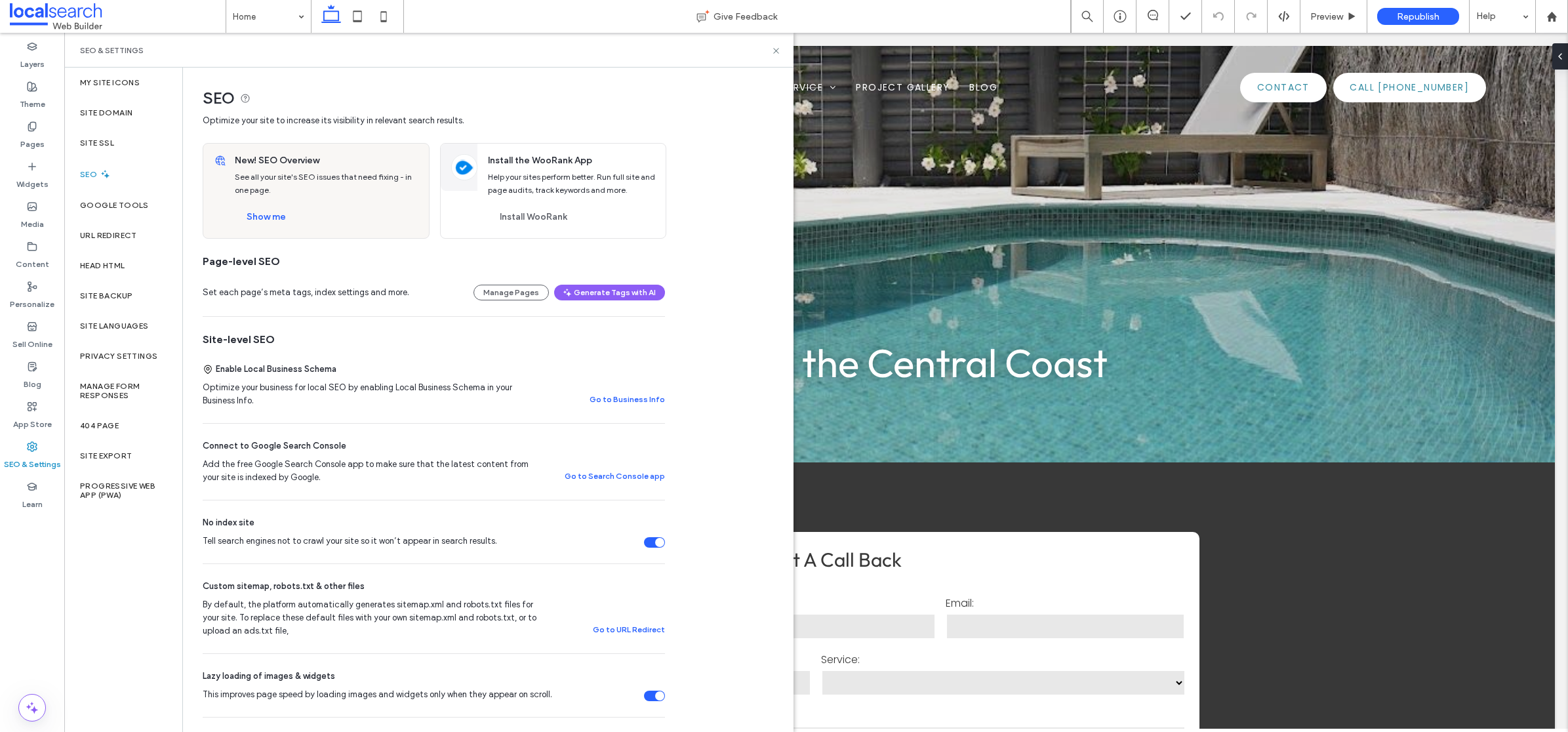
click at [647, 544] on div "Tell search engines not to crawl your site so it won’t appear in search results." at bounding box center [654, 542] width 21 height 11
click at [257, 221] on button "Show me" at bounding box center [266, 216] width 63 height 21
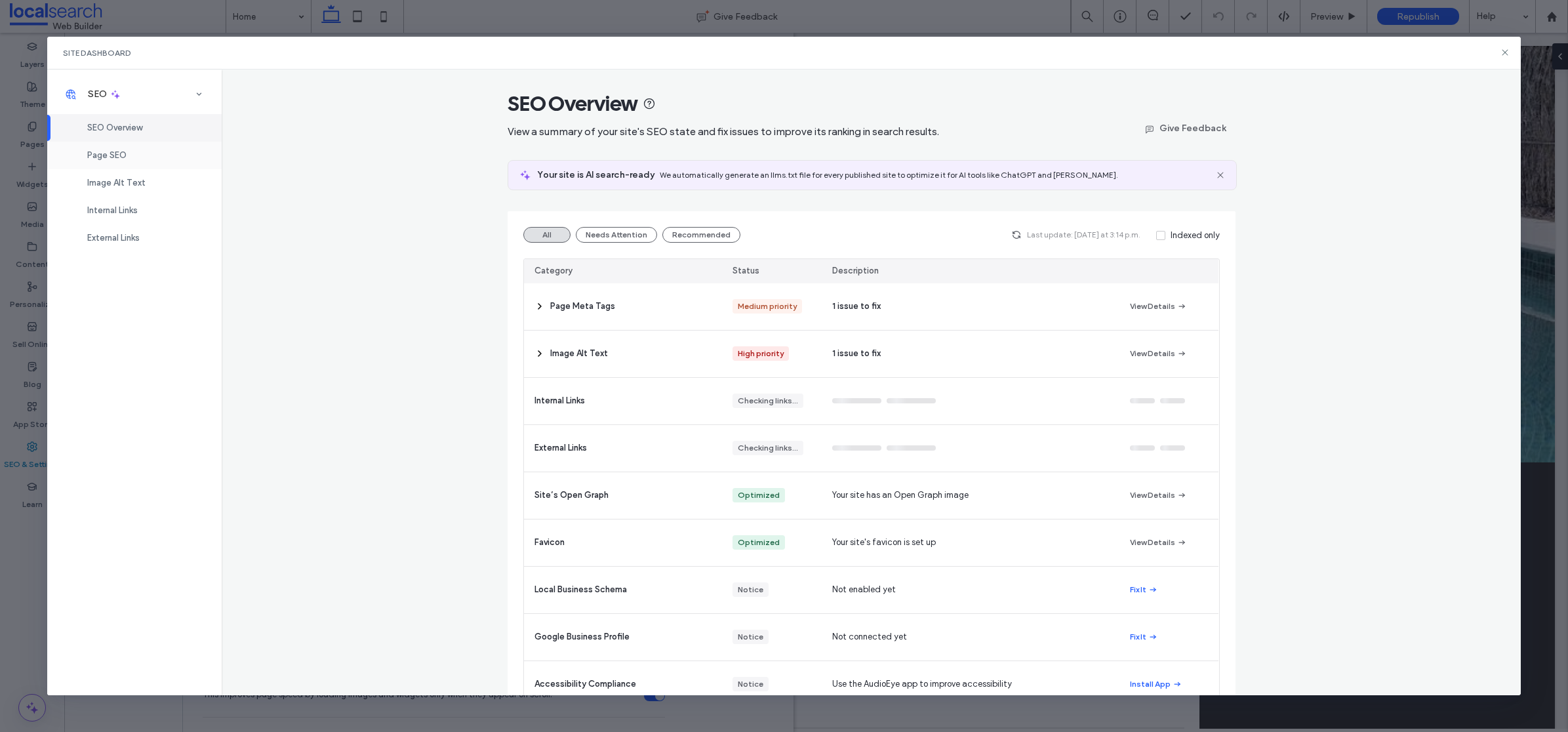
click at [132, 143] on div "Page SEO" at bounding box center [134, 156] width 174 height 28
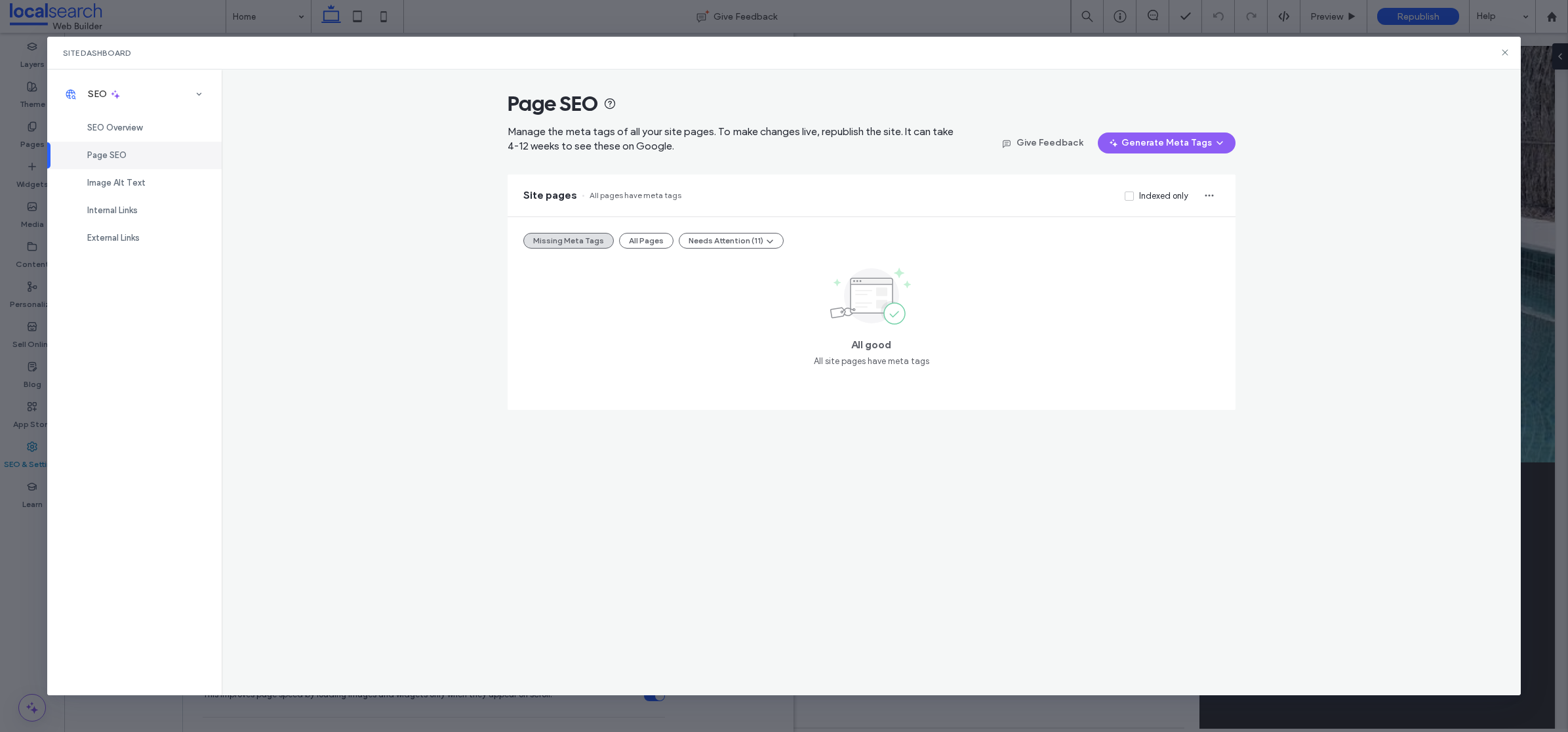
drag, startPoint x: 653, startPoint y: 238, endPoint x: 685, endPoint y: 258, distance: 37.7
click at [653, 238] on button "All Pages" at bounding box center [646, 241] width 54 height 16
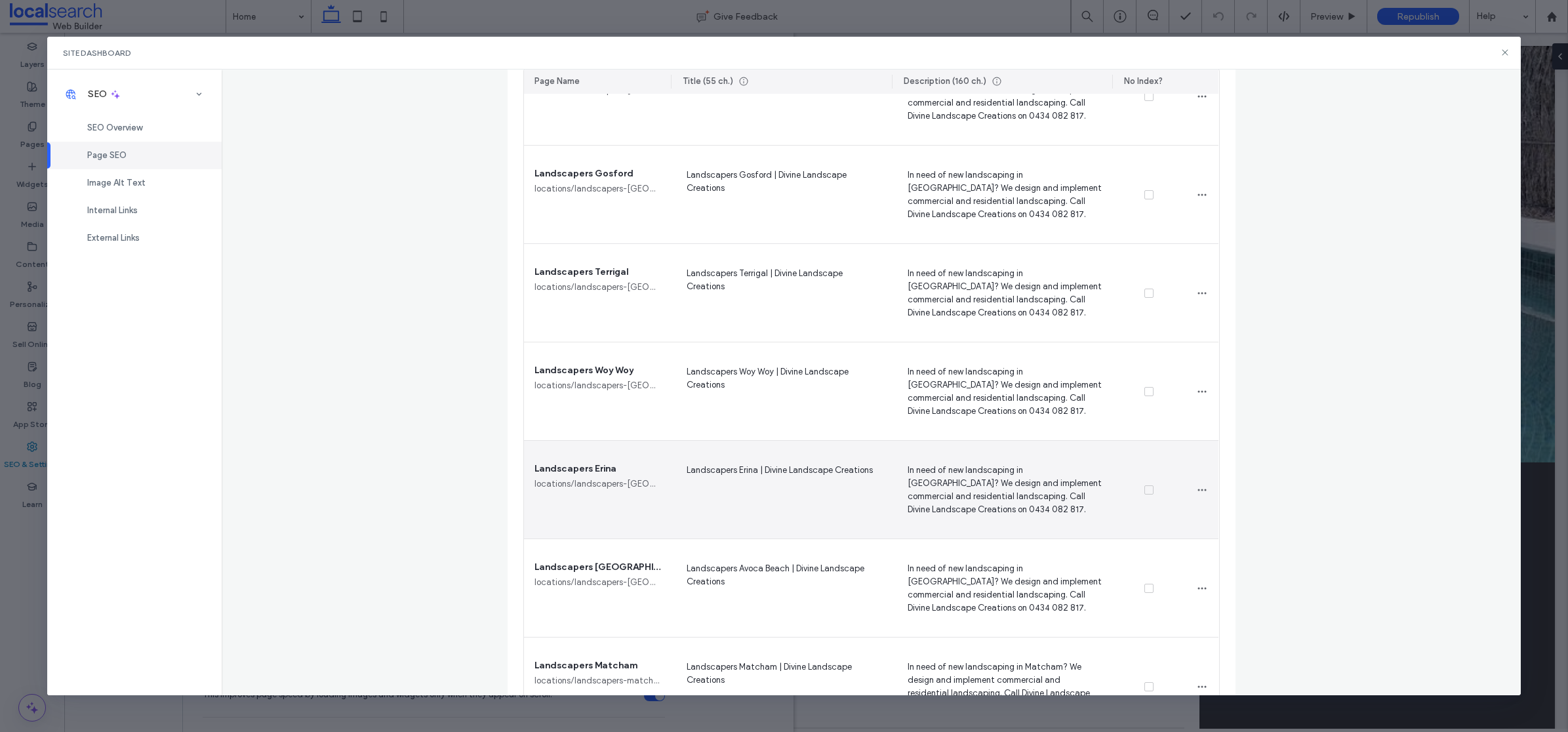
scroll to position [2563, 0]
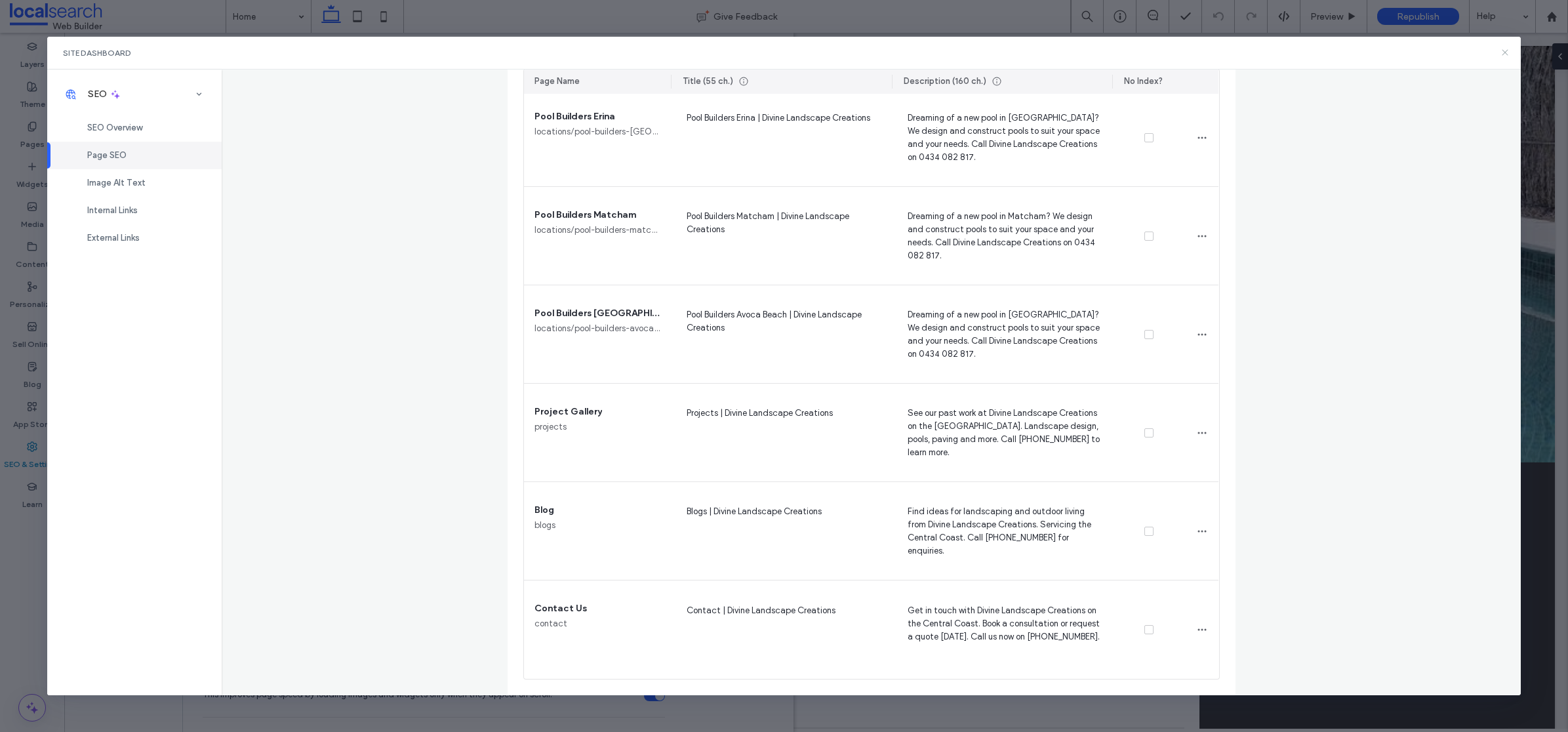
click at [1505, 48] on icon at bounding box center [1505, 52] width 11 height 11
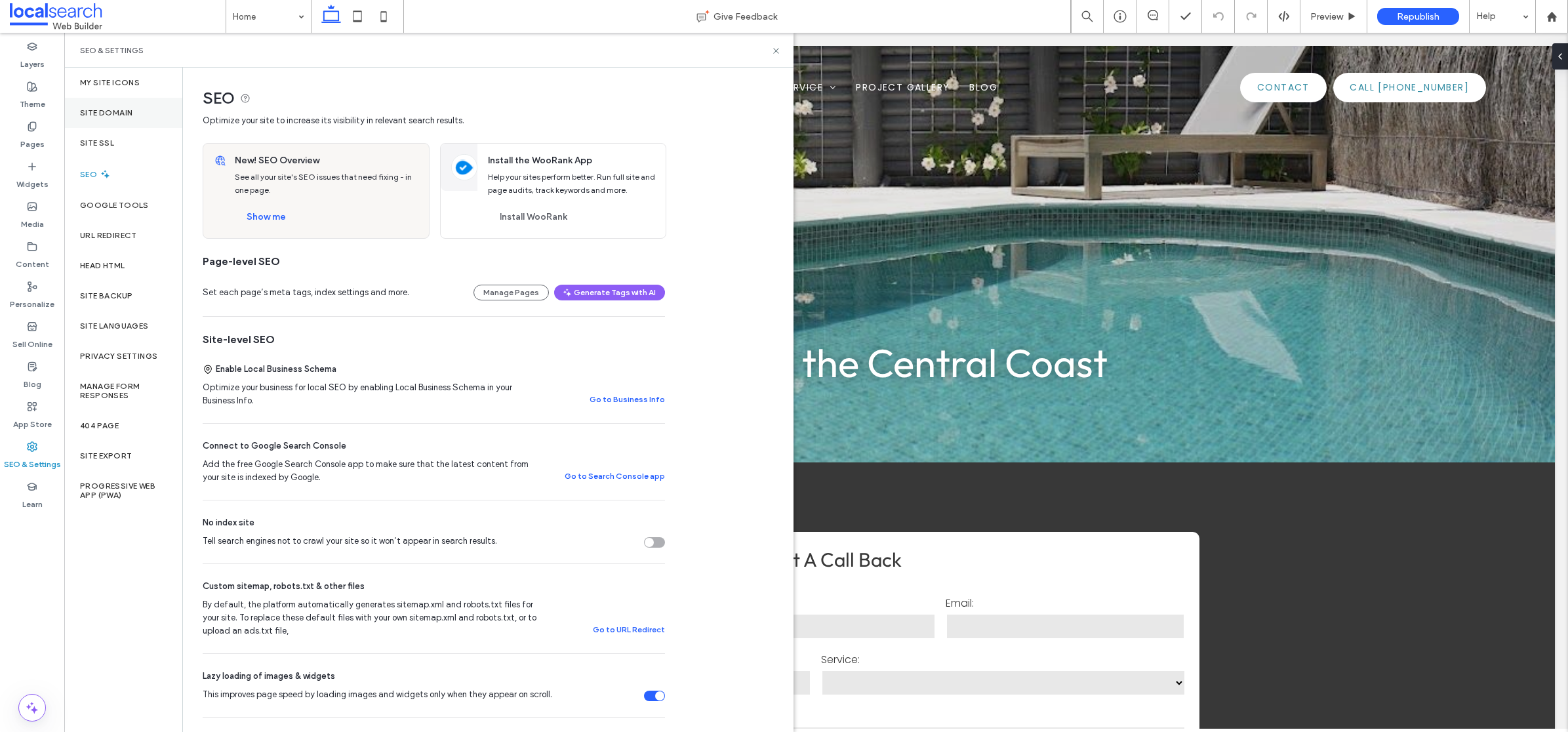
click at [113, 110] on label "Site Domain" at bounding box center [106, 113] width 53 height 9
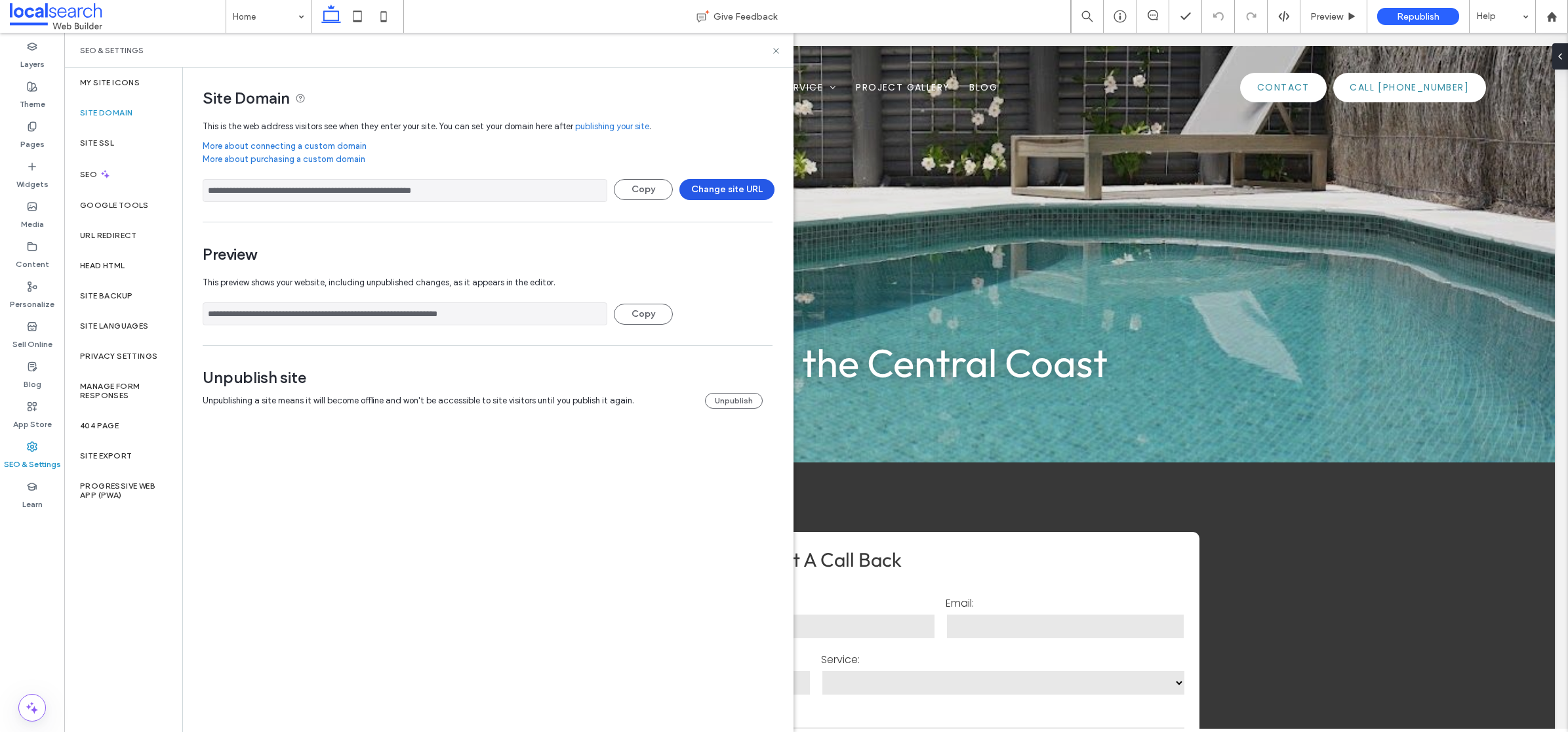
click at [716, 189] on button "Change site URL" at bounding box center [726, 189] width 95 height 21
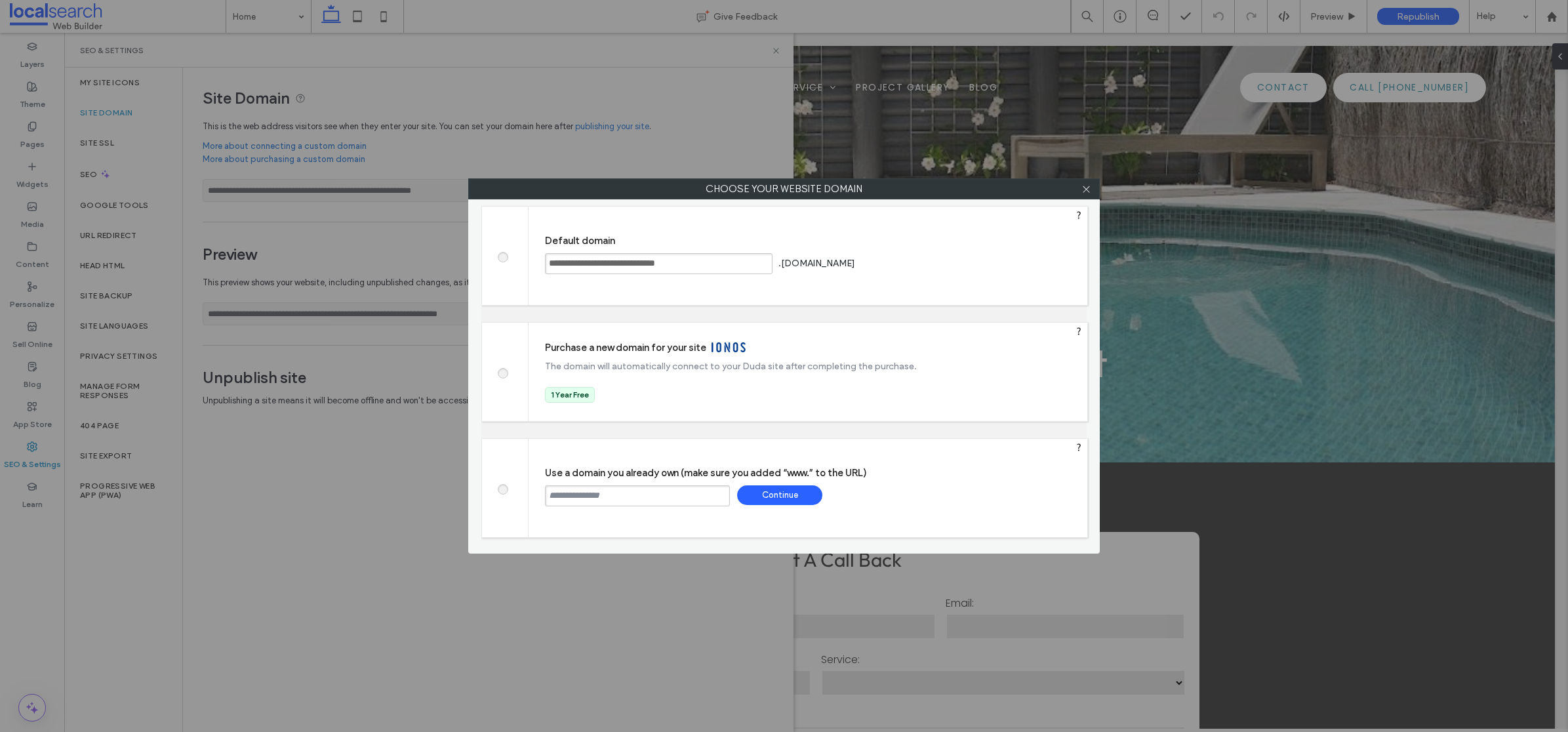
click at [632, 488] on input "text" at bounding box center [637, 496] width 185 height 21
paste input "**********"
type input "**********"
click at [769, 501] on div "Continue" at bounding box center [780, 495] width 85 height 20
type input "**********"
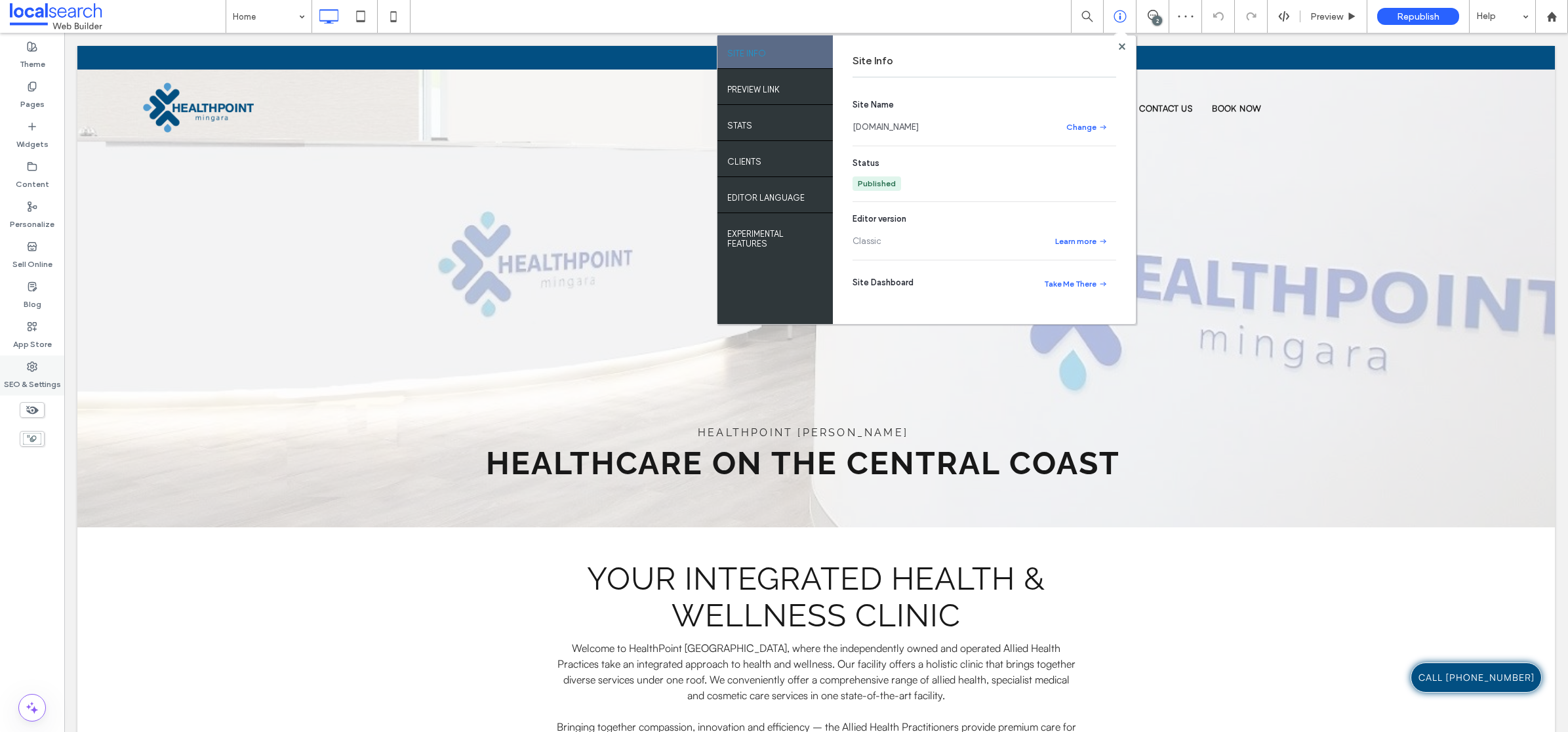
click at [36, 382] on label "SEO & Settings" at bounding box center [32, 381] width 57 height 18
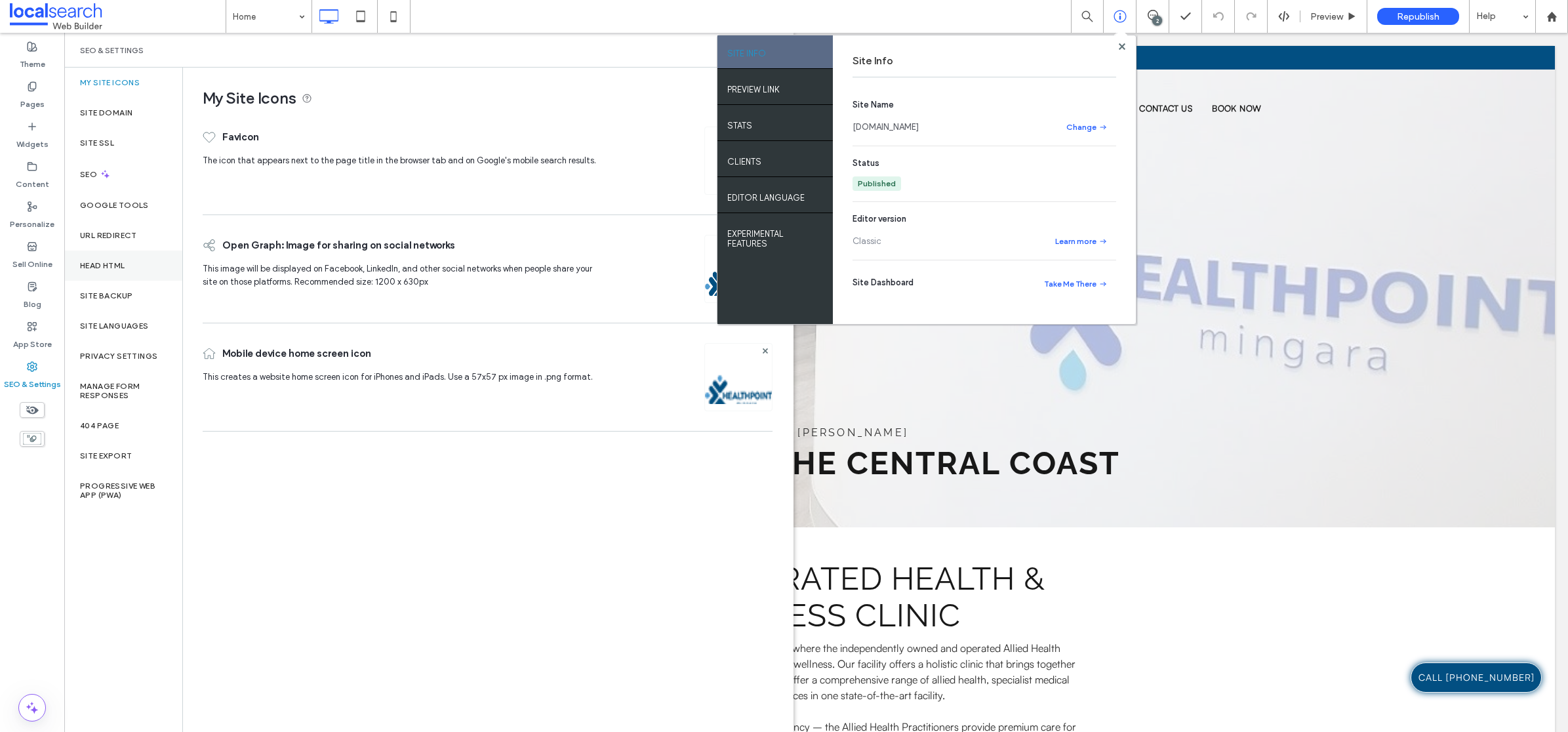
click at [138, 268] on div "Head HTML" at bounding box center [123, 266] width 118 height 30
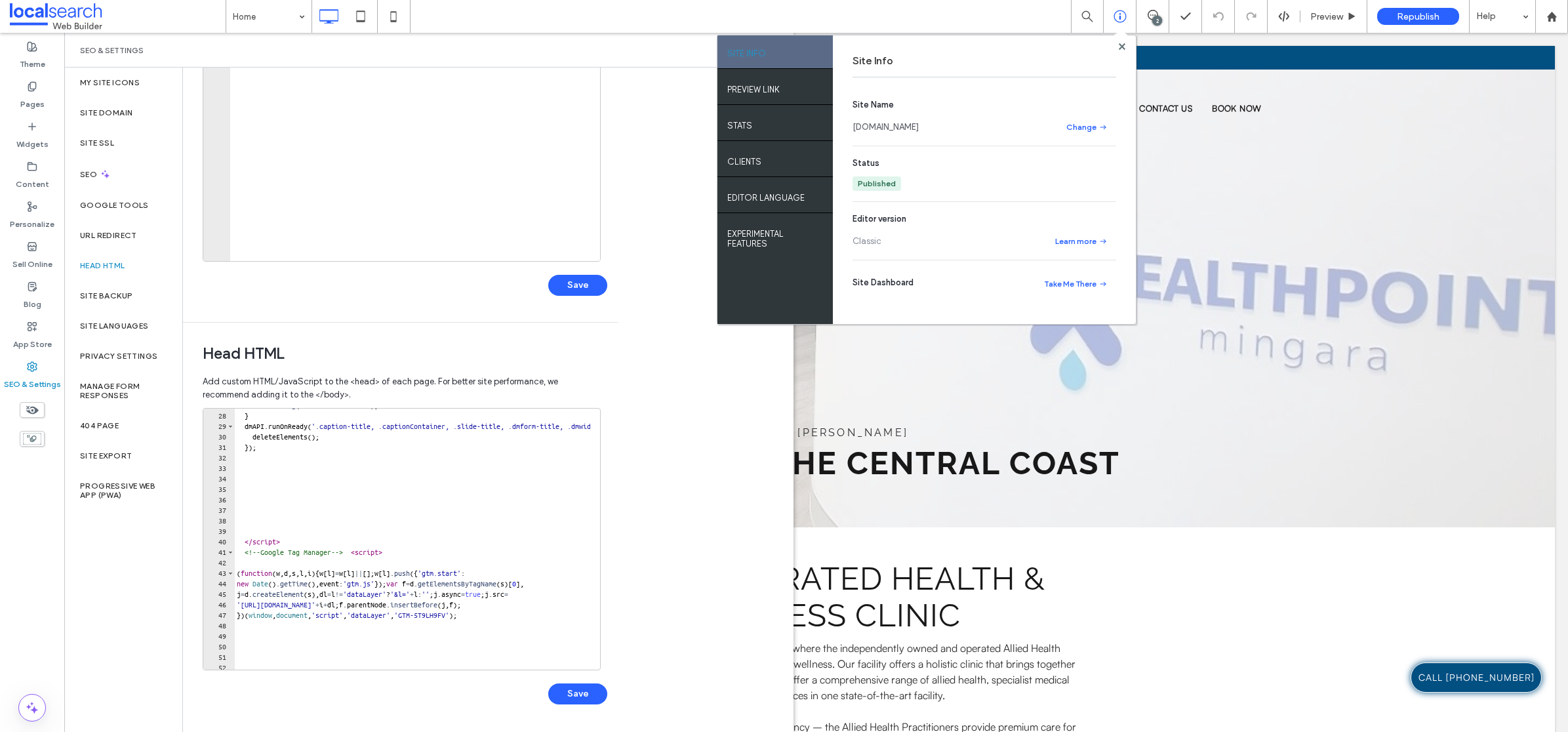
scroll to position [305, 0]
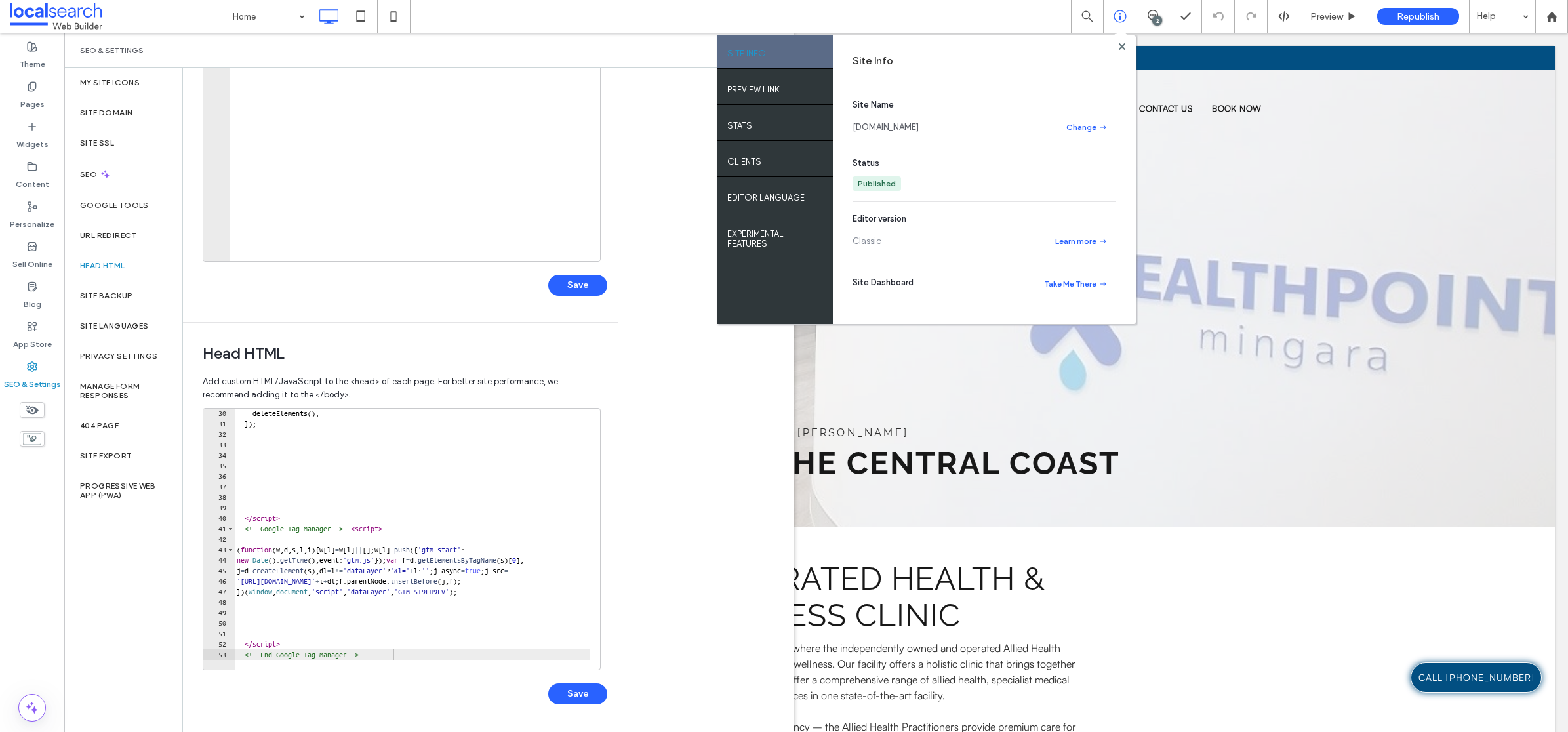
click at [700, 502] on div "Body end HTML Enter your own custom HTML/​JavaScript to be added just before th…" at bounding box center [488, 400] width 611 height 665
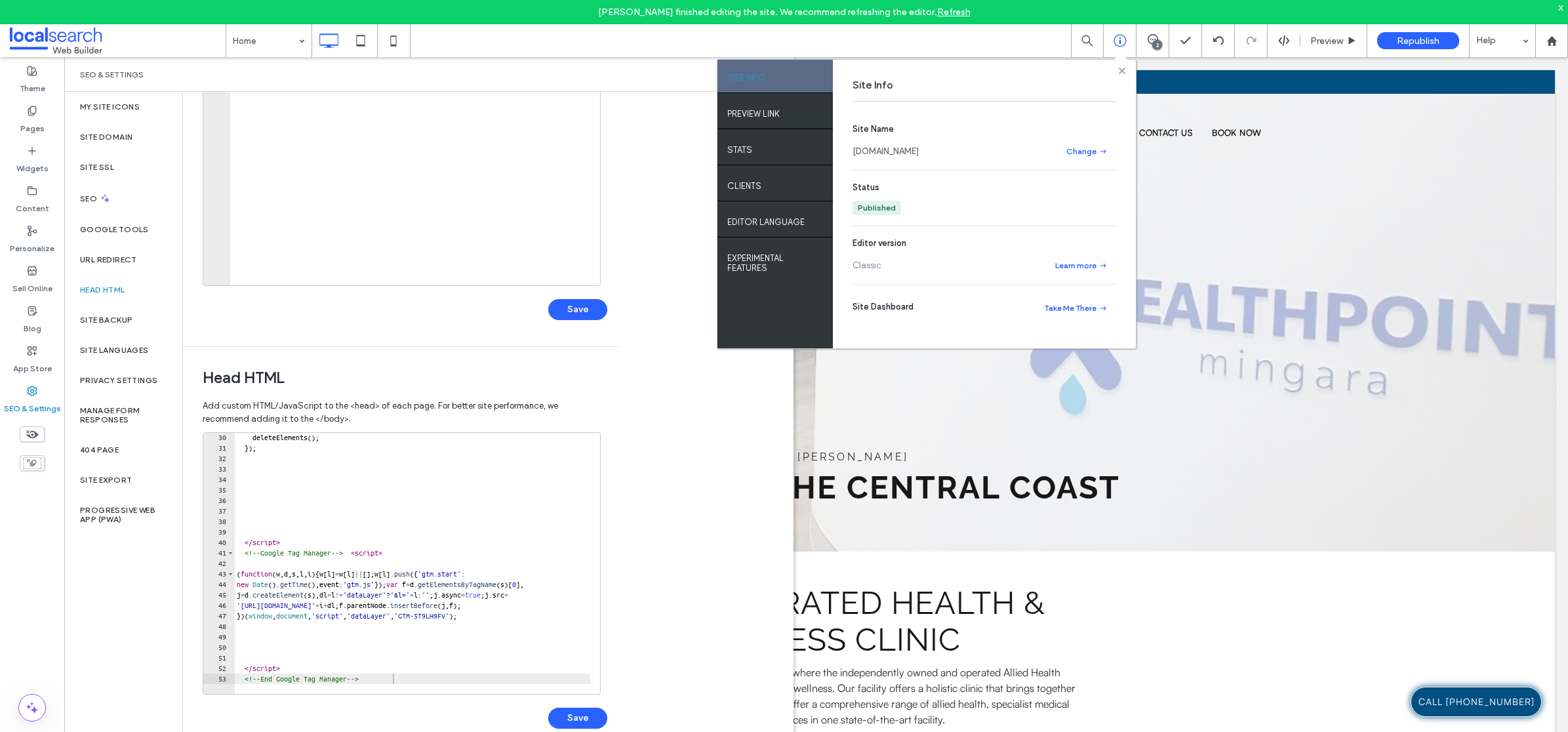
click at [1123, 70] on use at bounding box center [1121, 70] width 7 height 7
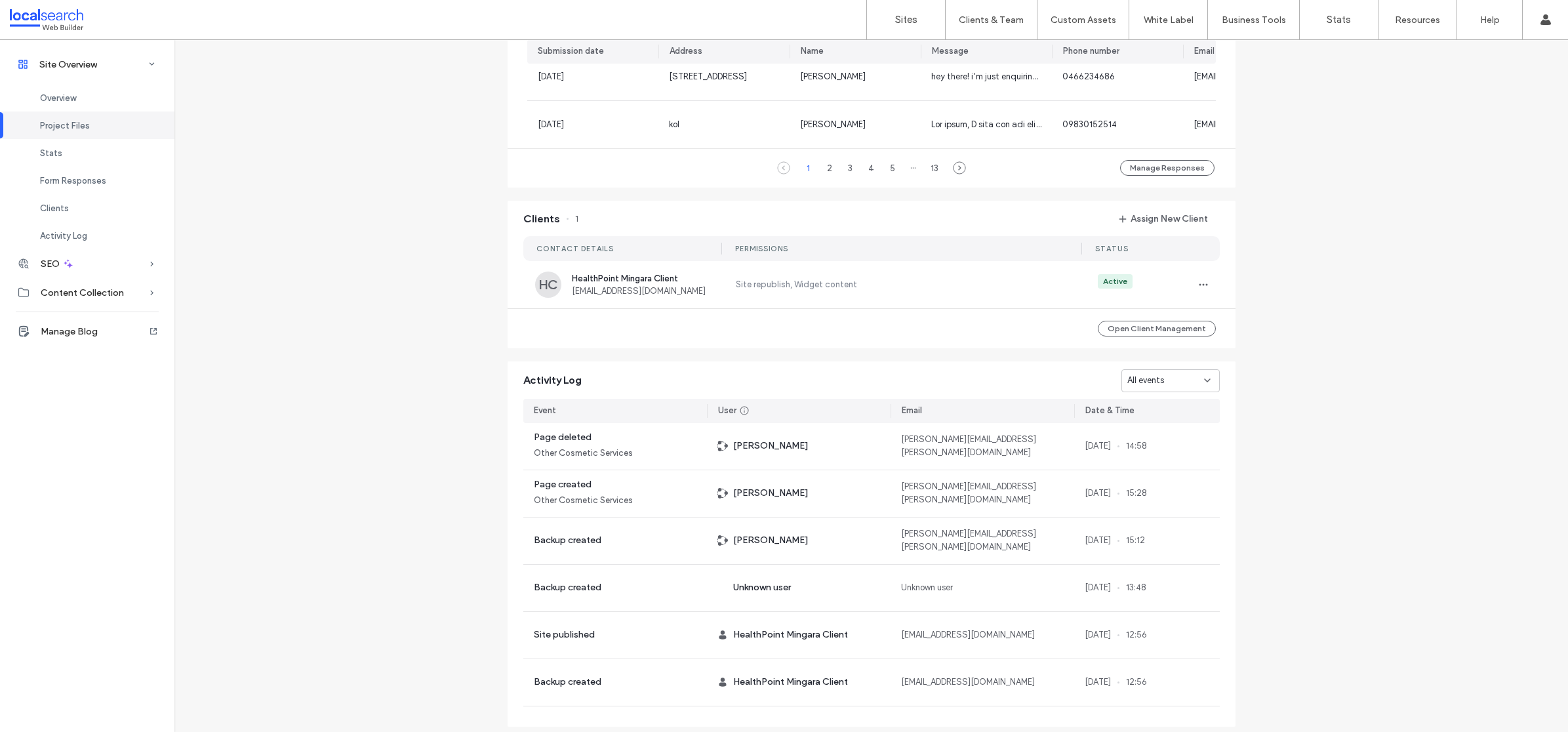
scroll to position [1092, 0]
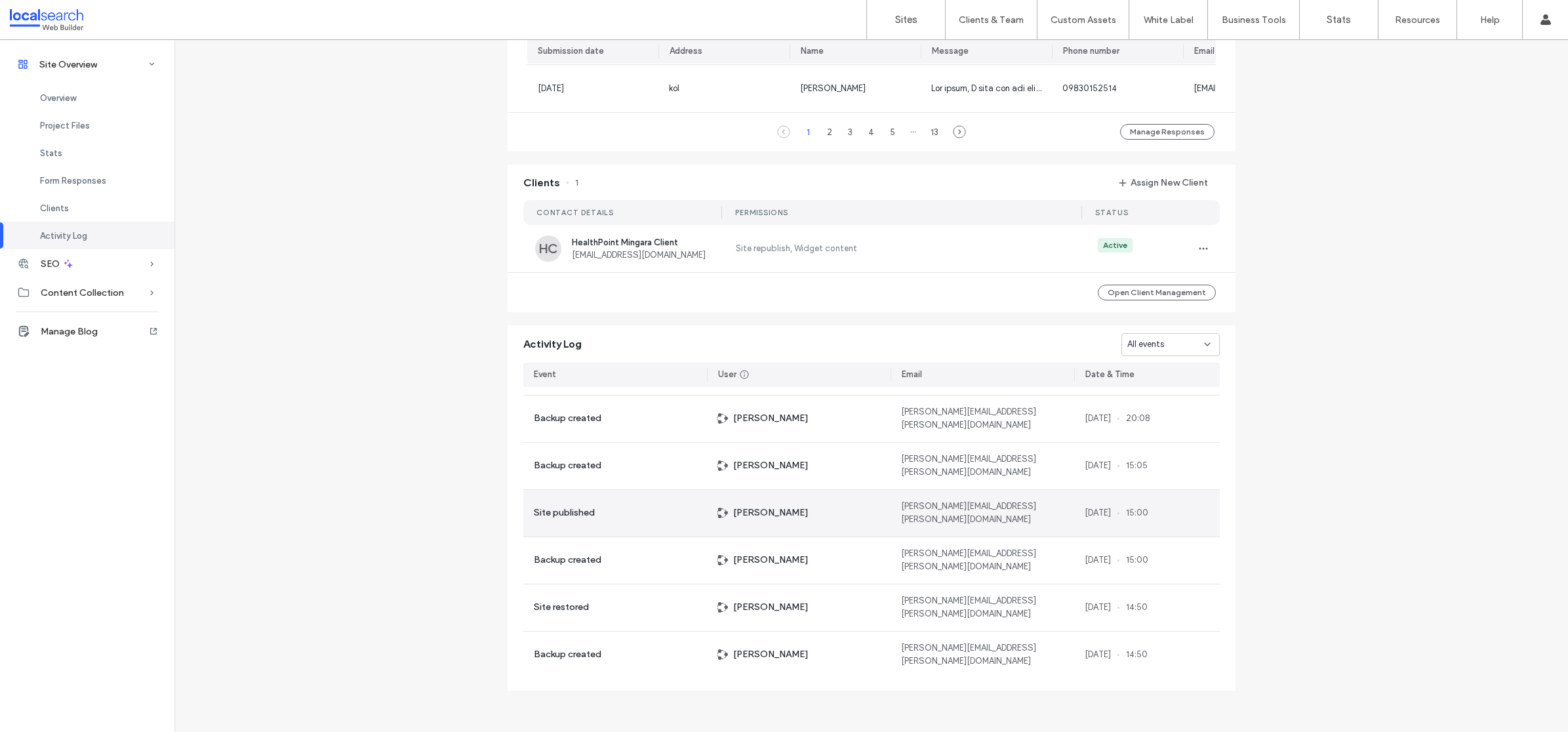
scroll to position [7271, 0]
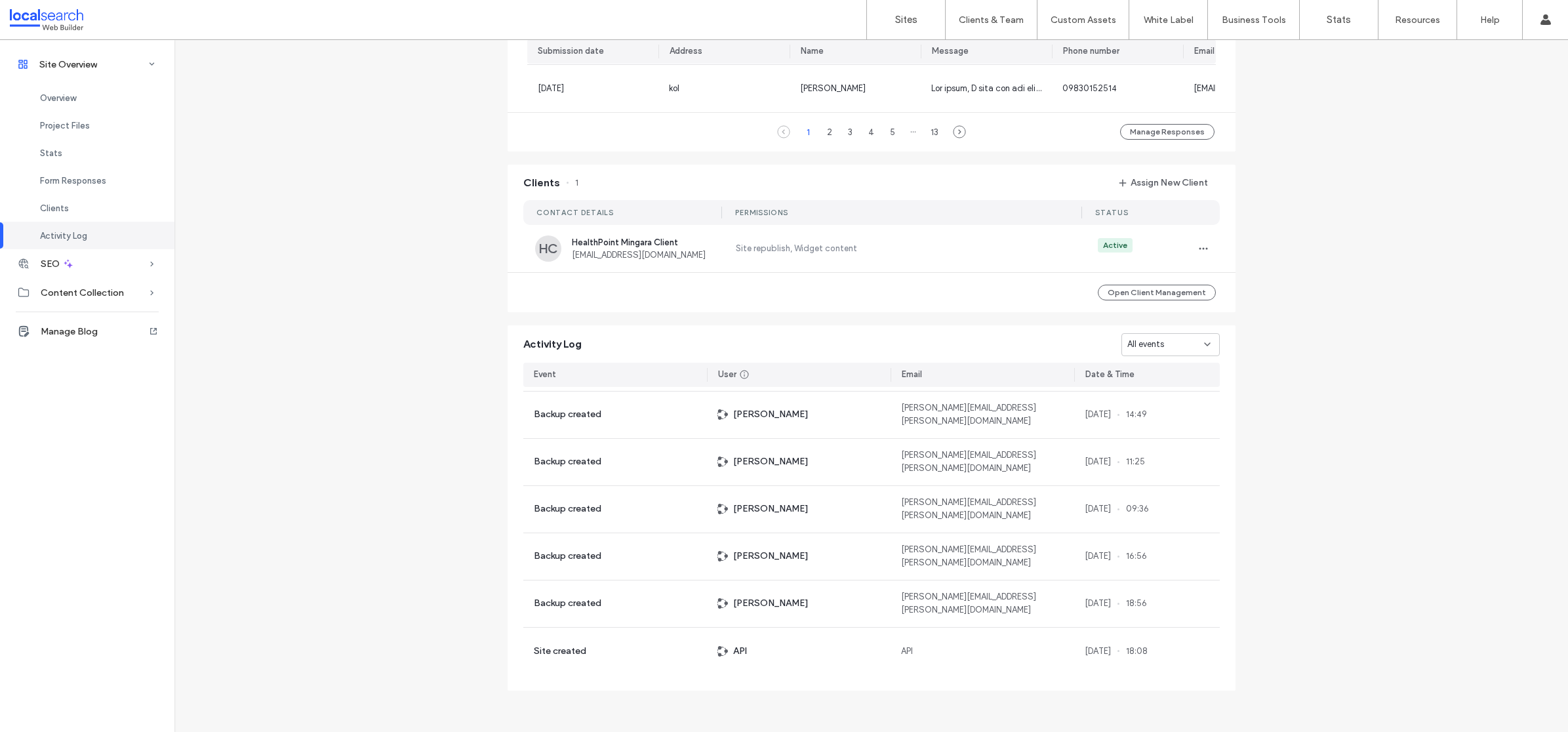
drag, startPoint x: 378, startPoint y: 214, endPoint x: 500, endPoint y: 67, distance: 191.0
